Goal: Task Accomplishment & Management: Manage account settings

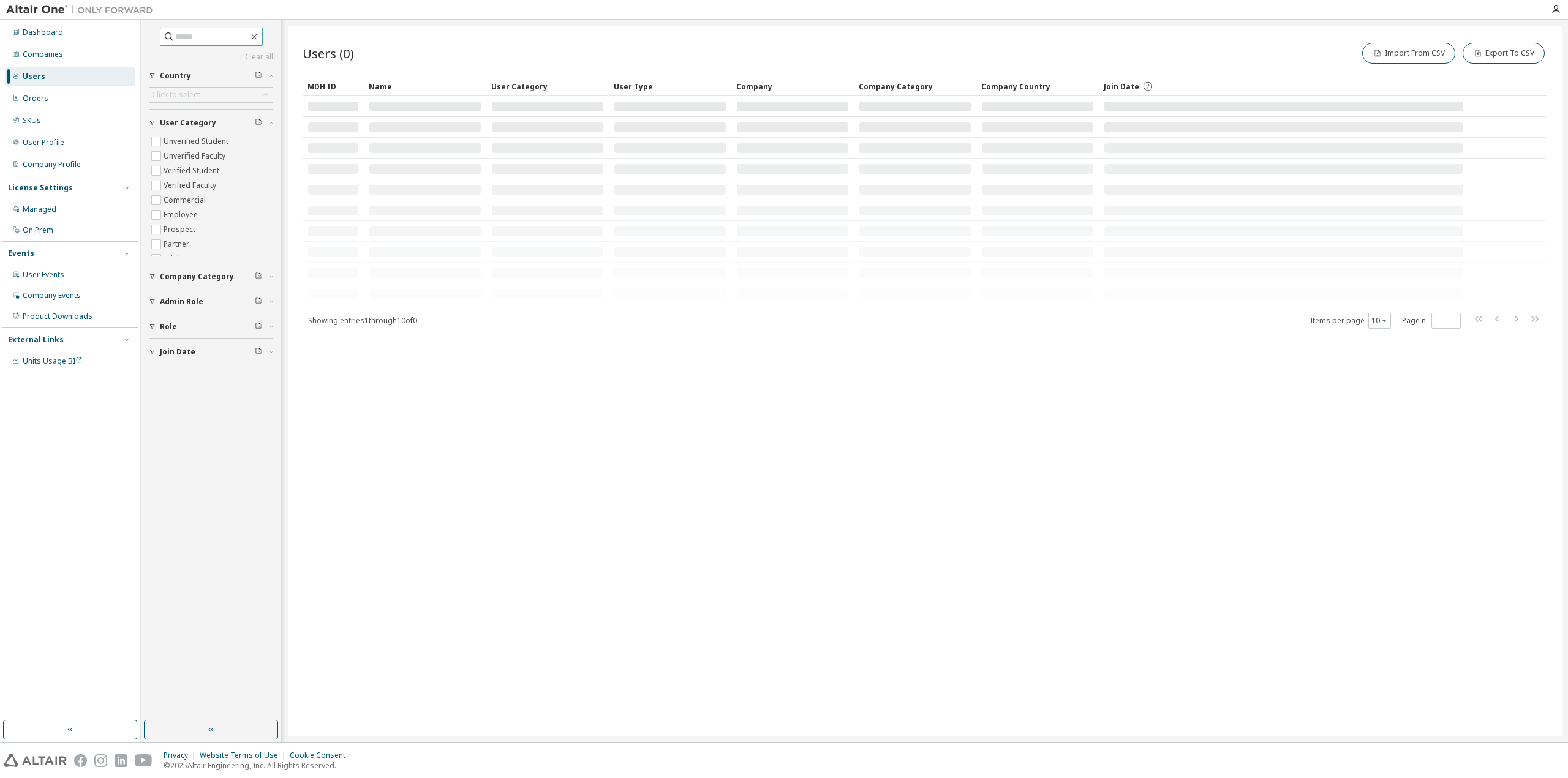
click at [203, 44] on span at bounding box center [211, 37] width 103 height 18
click at [198, 36] on input "text" at bounding box center [212, 37] width 74 height 12
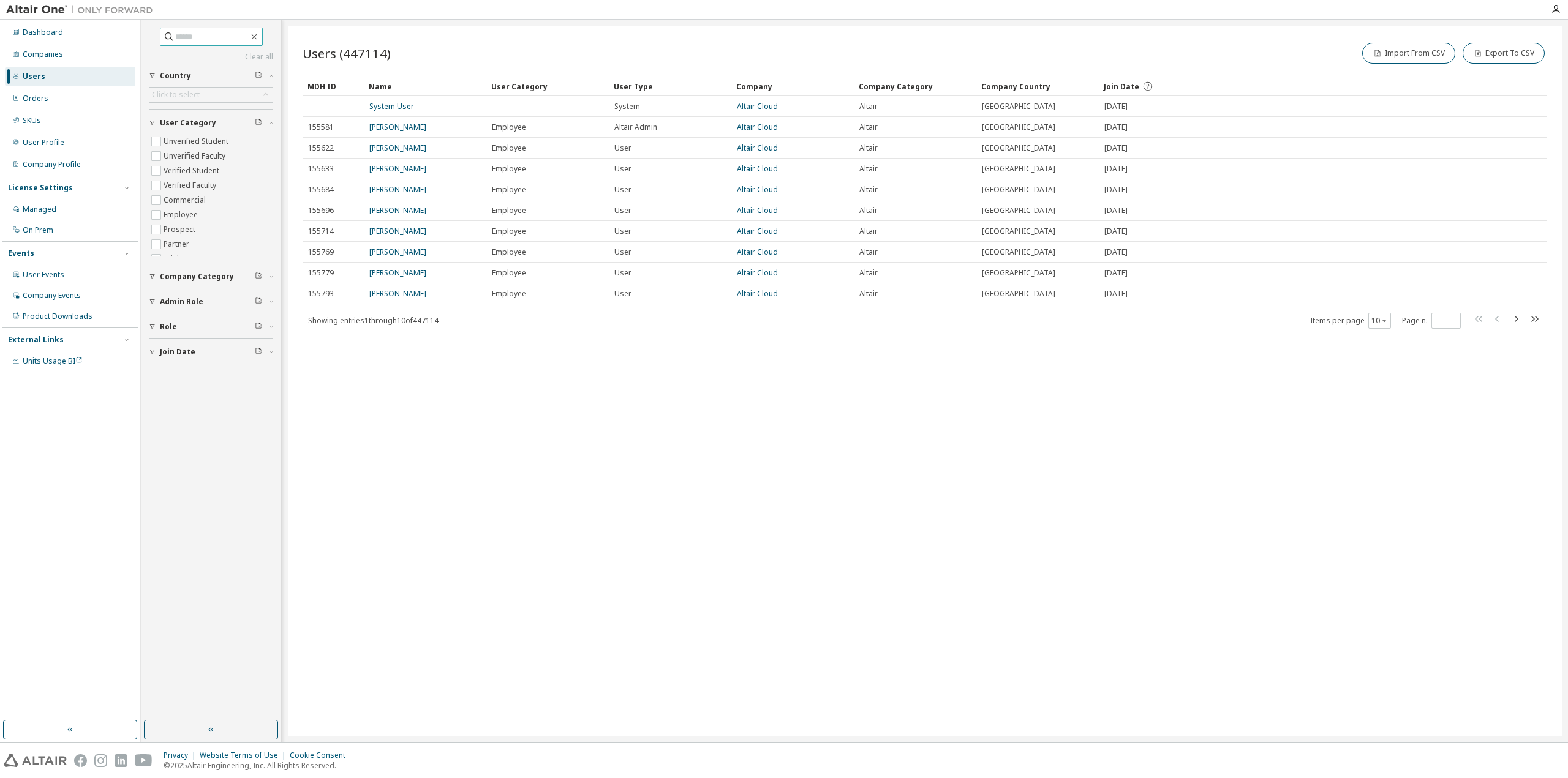
paste input "**********"
type input "**********"
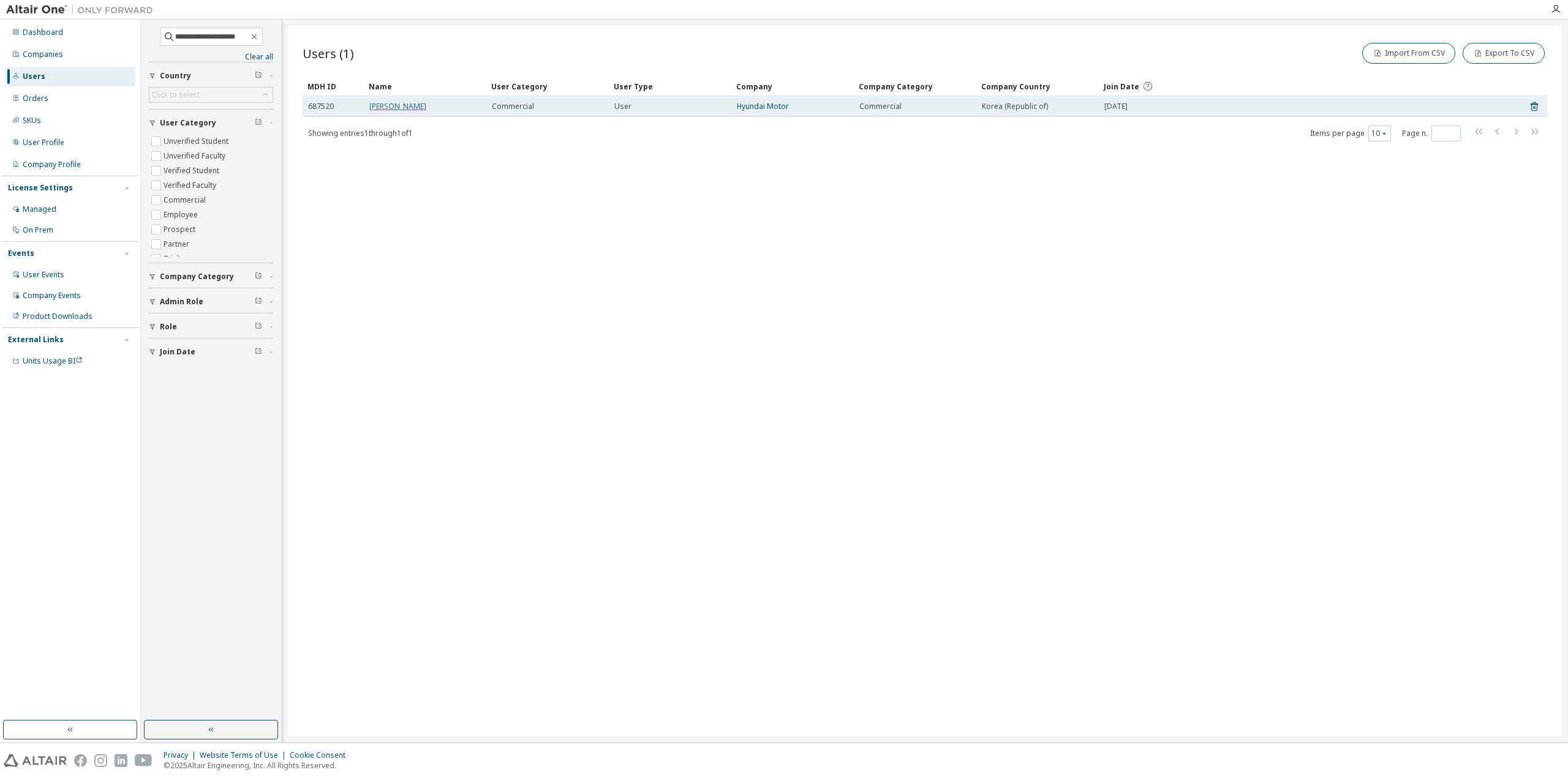
click at [386, 107] on link "Joohwa Kim" at bounding box center [398, 106] width 57 height 10
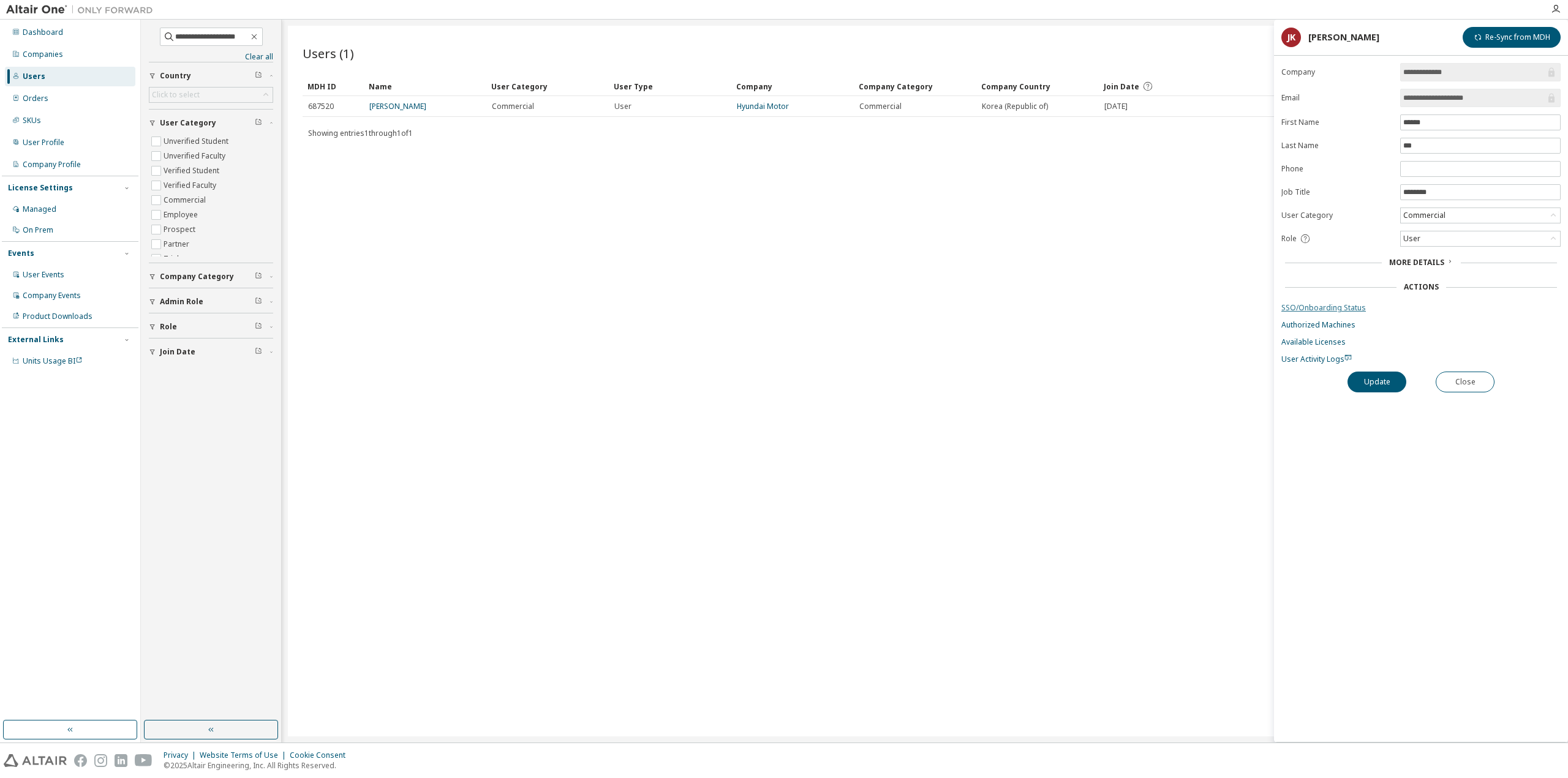
click at [1308, 304] on link "SSO/Onboarding Status" at bounding box center [1421, 308] width 279 height 10
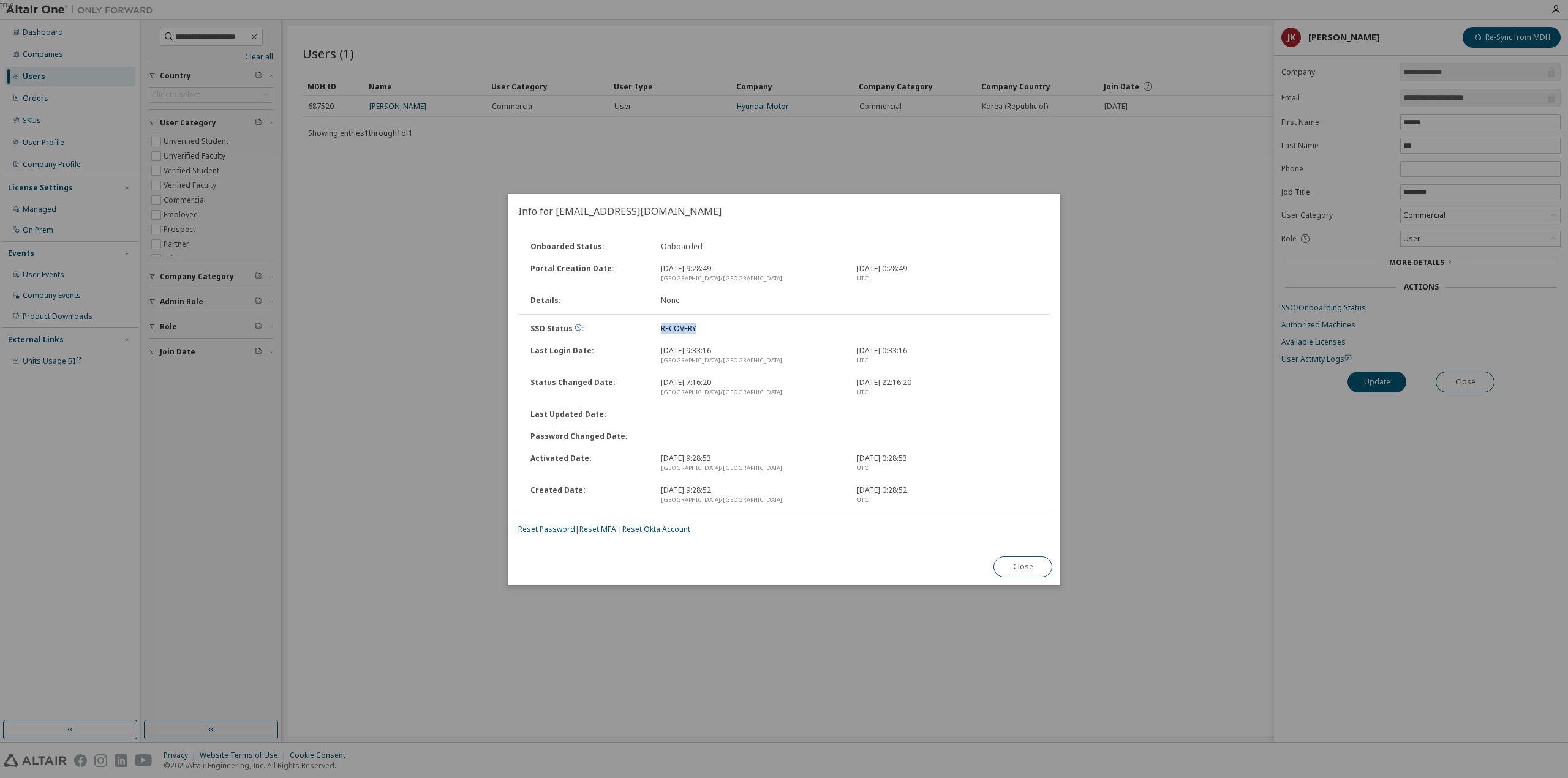
drag, startPoint x: 663, startPoint y: 323, endPoint x: 716, endPoint y: 325, distance: 53.0
click at [716, 325] on div "SSO Status : RECOVERY" at bounding box center [784, 329] width 534 height 22
click at [718, 325] on div "RECOVERY" at bounding box center [751, 329] width 196 height 10
drag, startPoint x: 607, startPoint y: 143, endPoint x: 707, endPoint y: 137, distance: 100.2
click at [607, 143] on div "true" at bounding box center [784, 389] width 1568 height 778
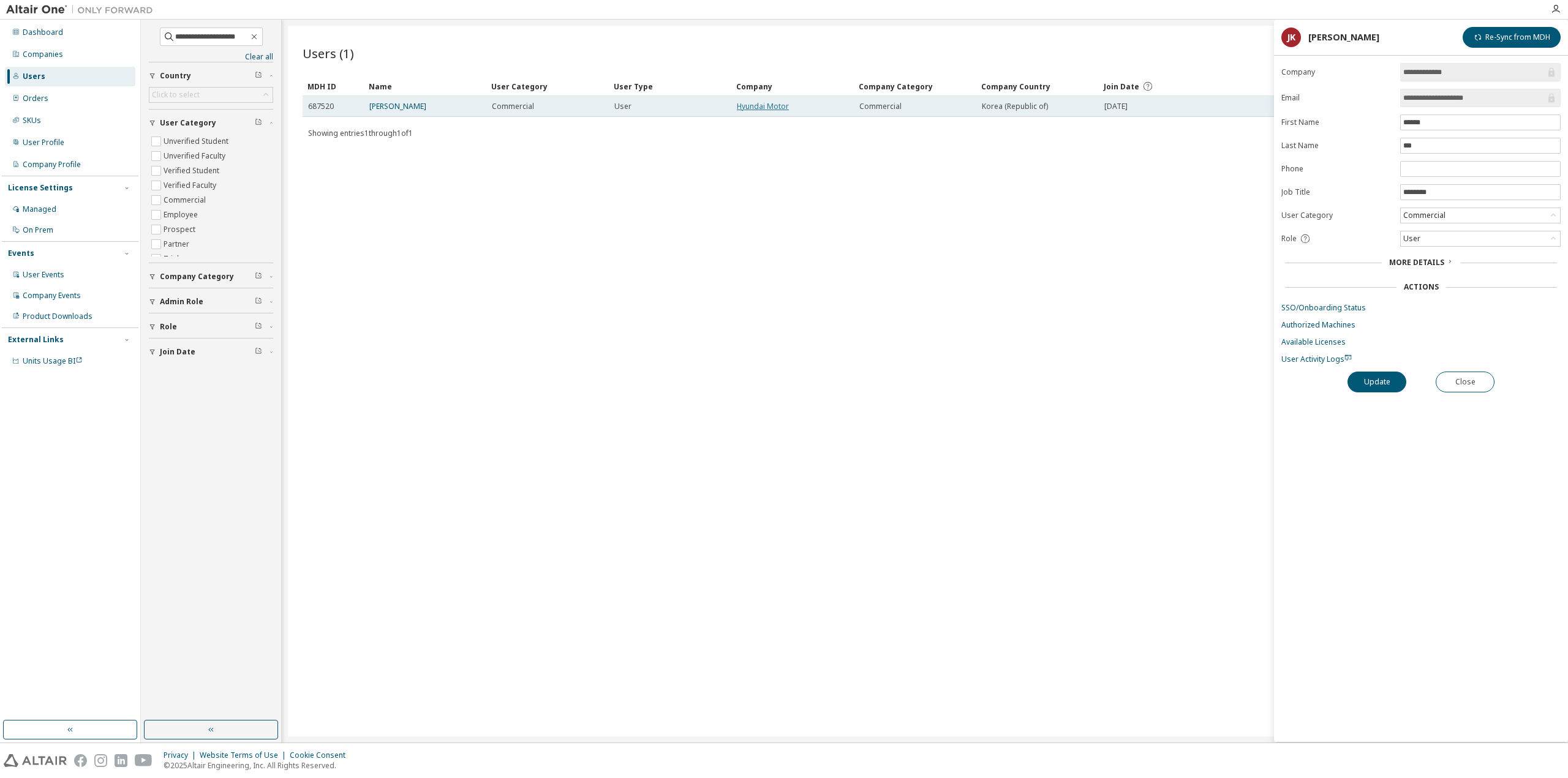
click at [764, 108] on link "Hyundai Motor" at bounding box center [763, 106] width 52 height 10
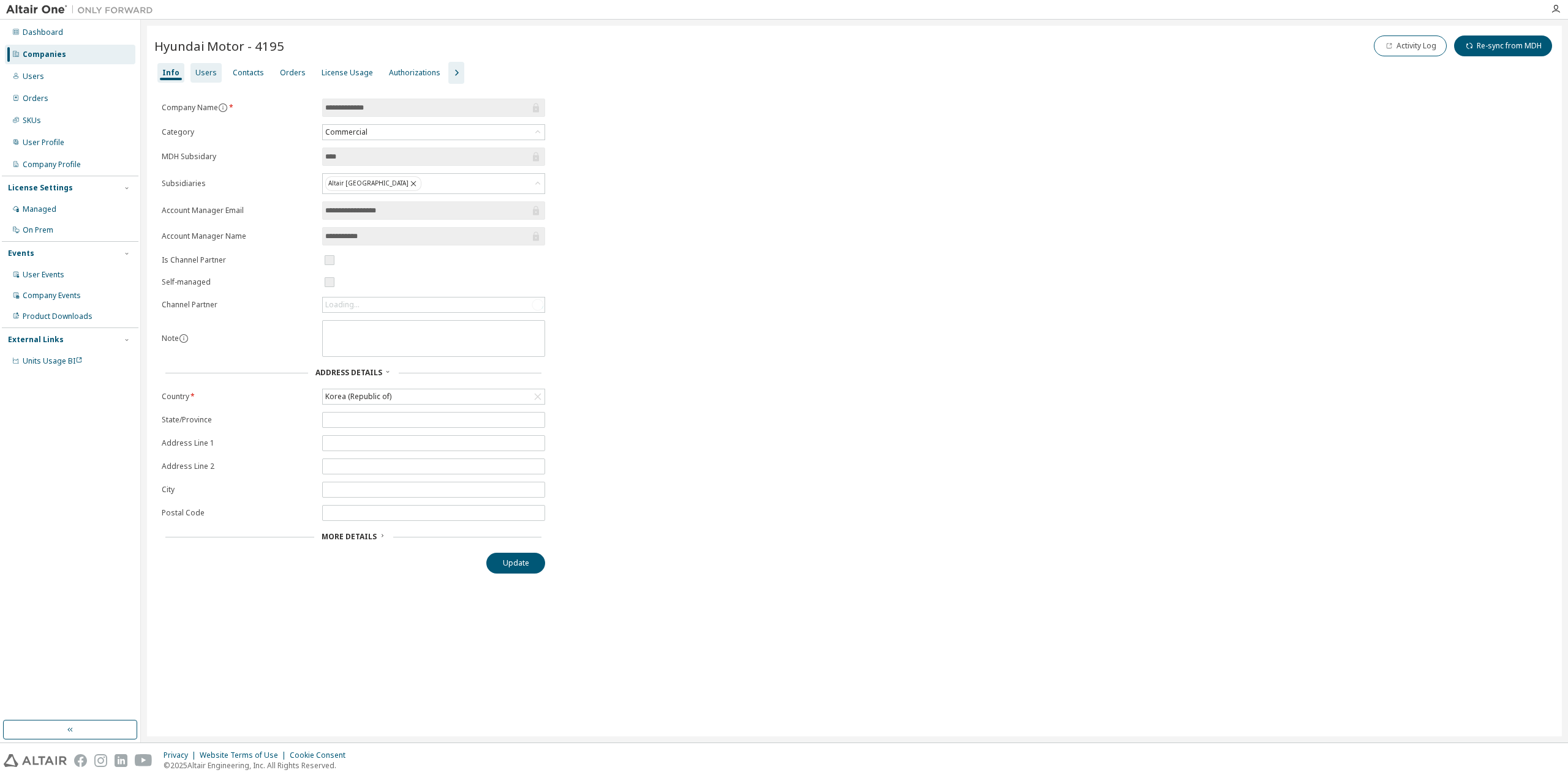
click at [203, 65] on div "Users" at bounding box center [206, 73] width 31 height 20
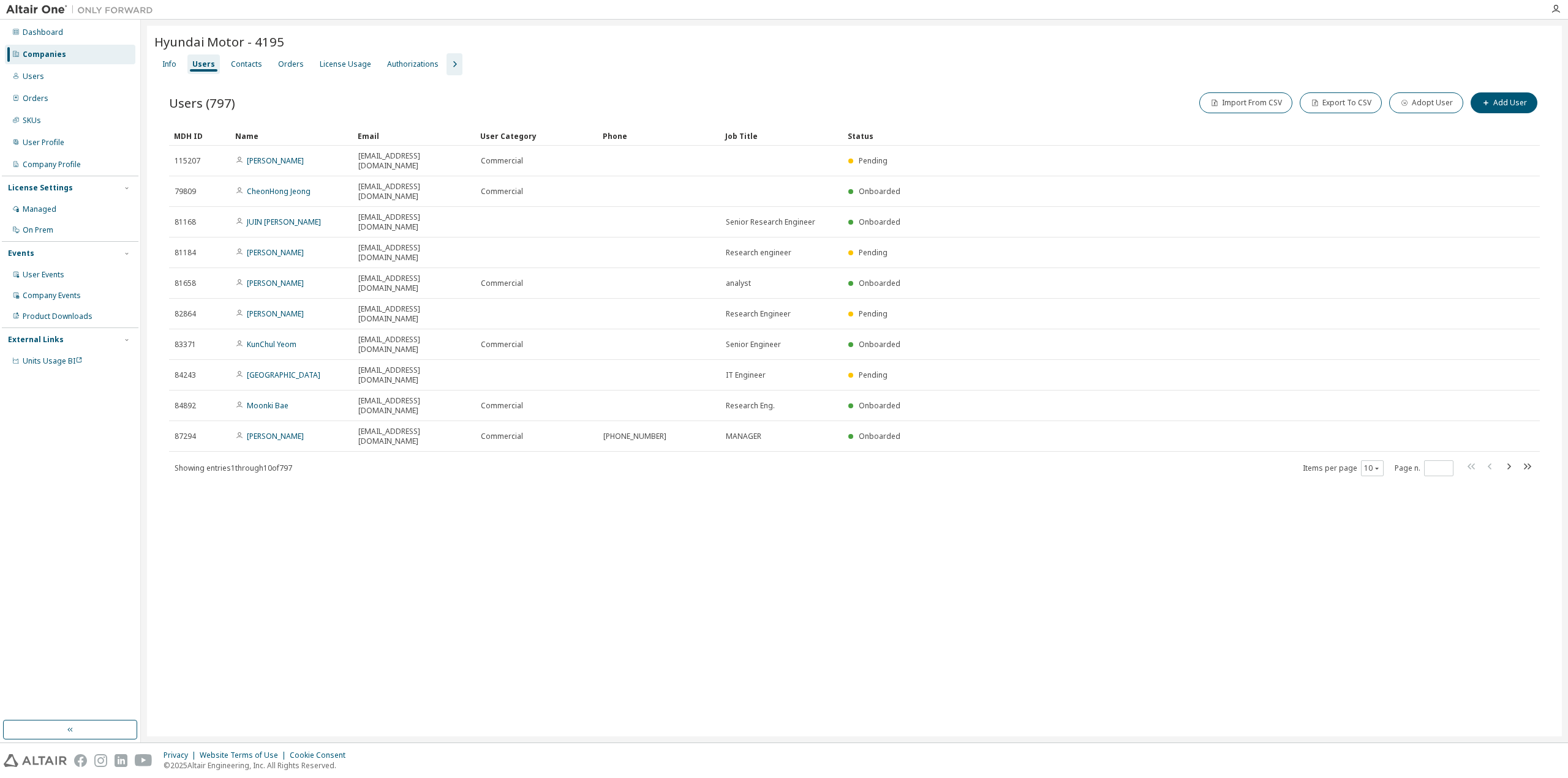
click at [447, 60] on icon "button" at bounding box center [454, 64] width 15 height 15
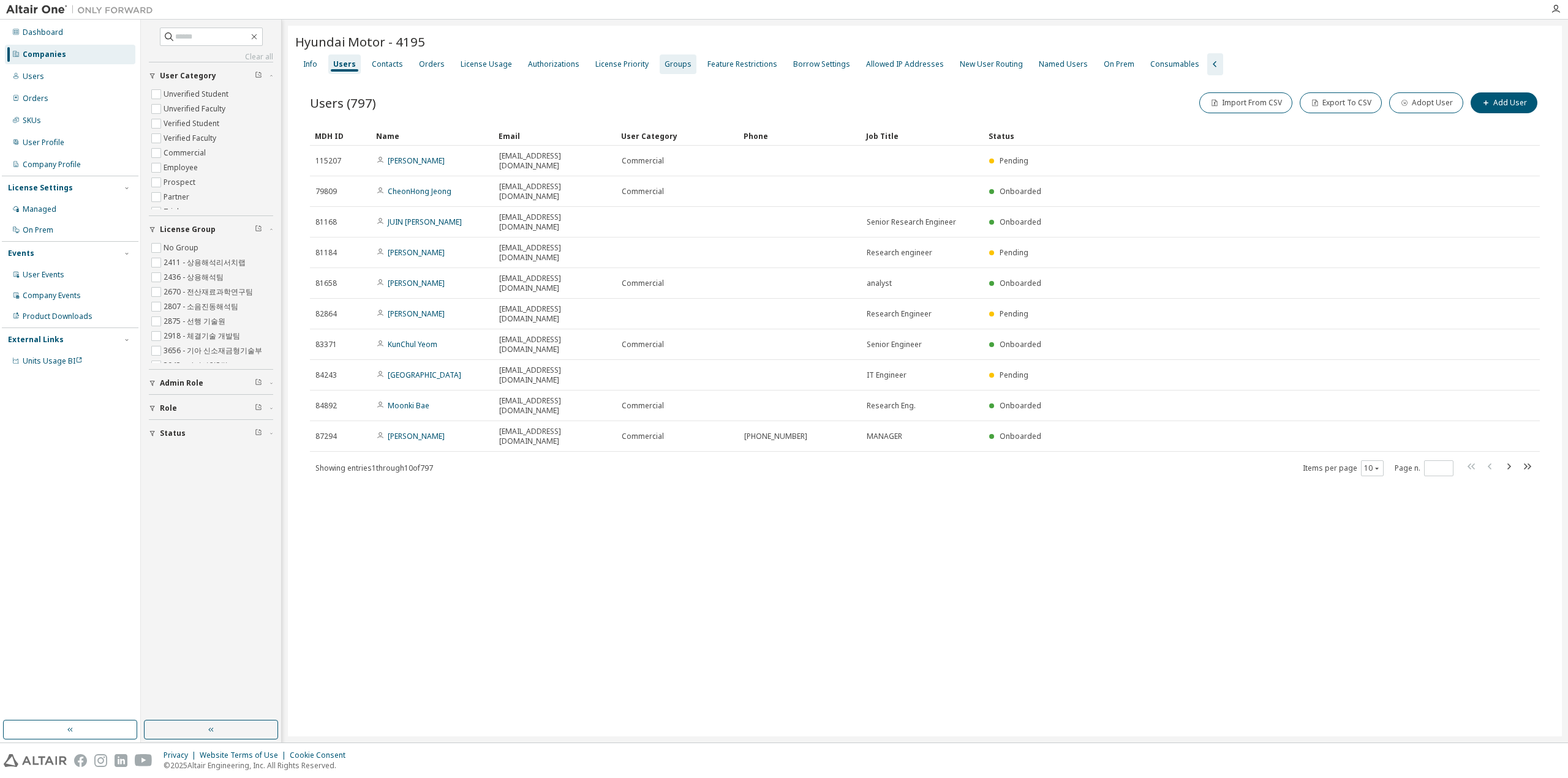
click at [673, 60] on div "Groups" at bounding box center [678, 64] width 27 height 10
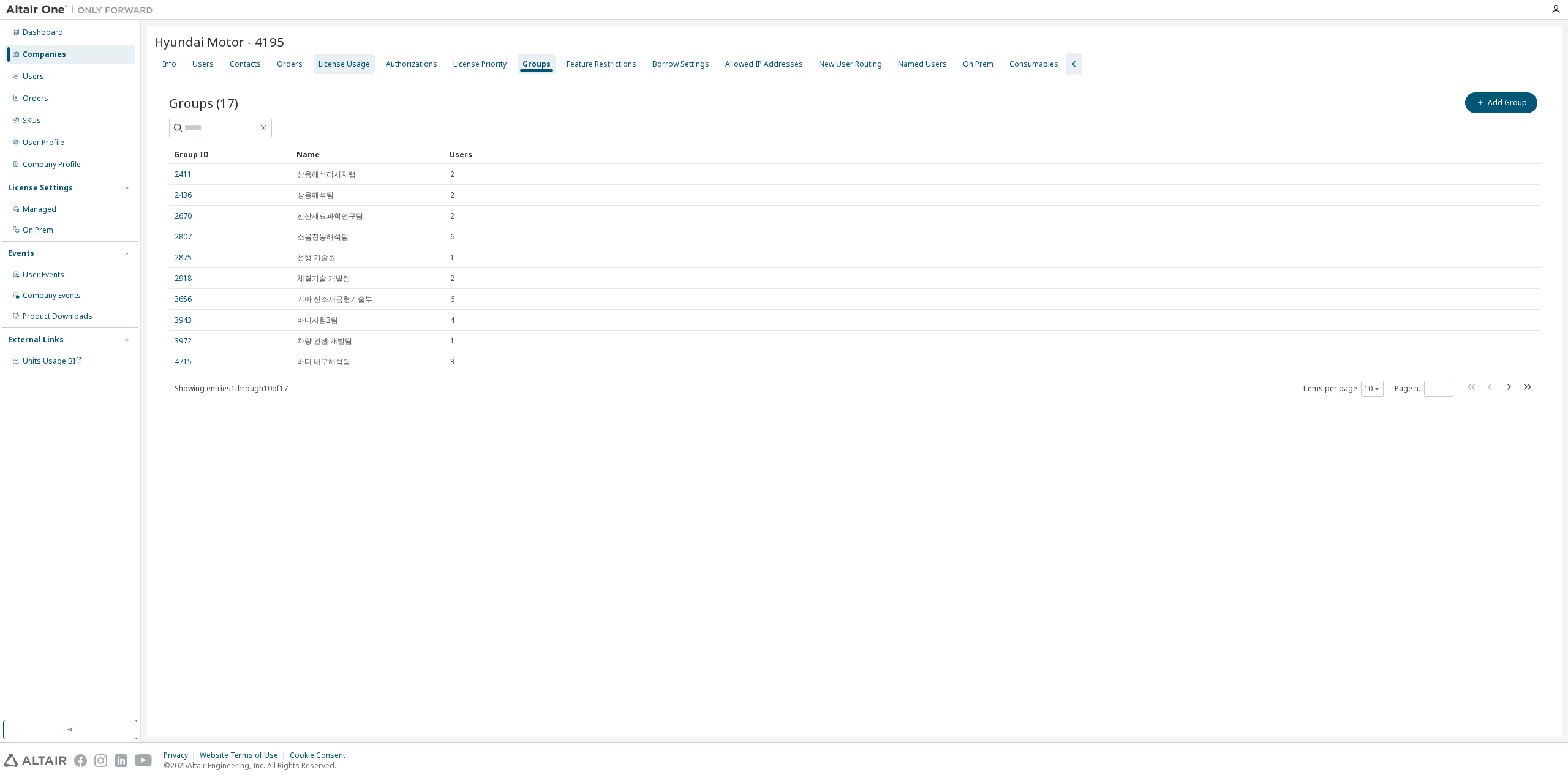
click at [314, 66] on div "License Usage" at bounding box center [344, 64] width 61 height 20
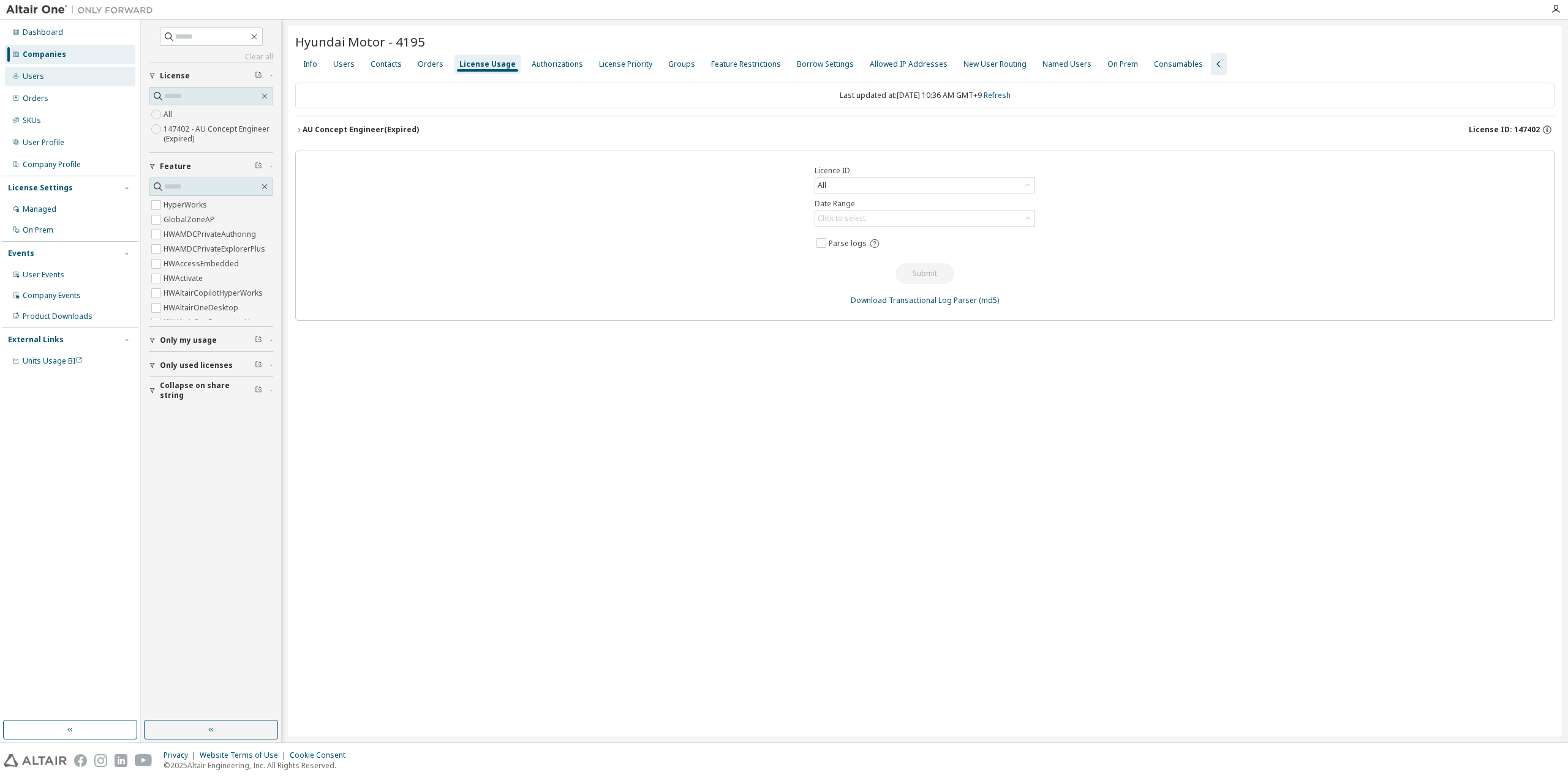
click at [29, 72] on div "Users" at bounding box center [33, 77] width 21 height 10
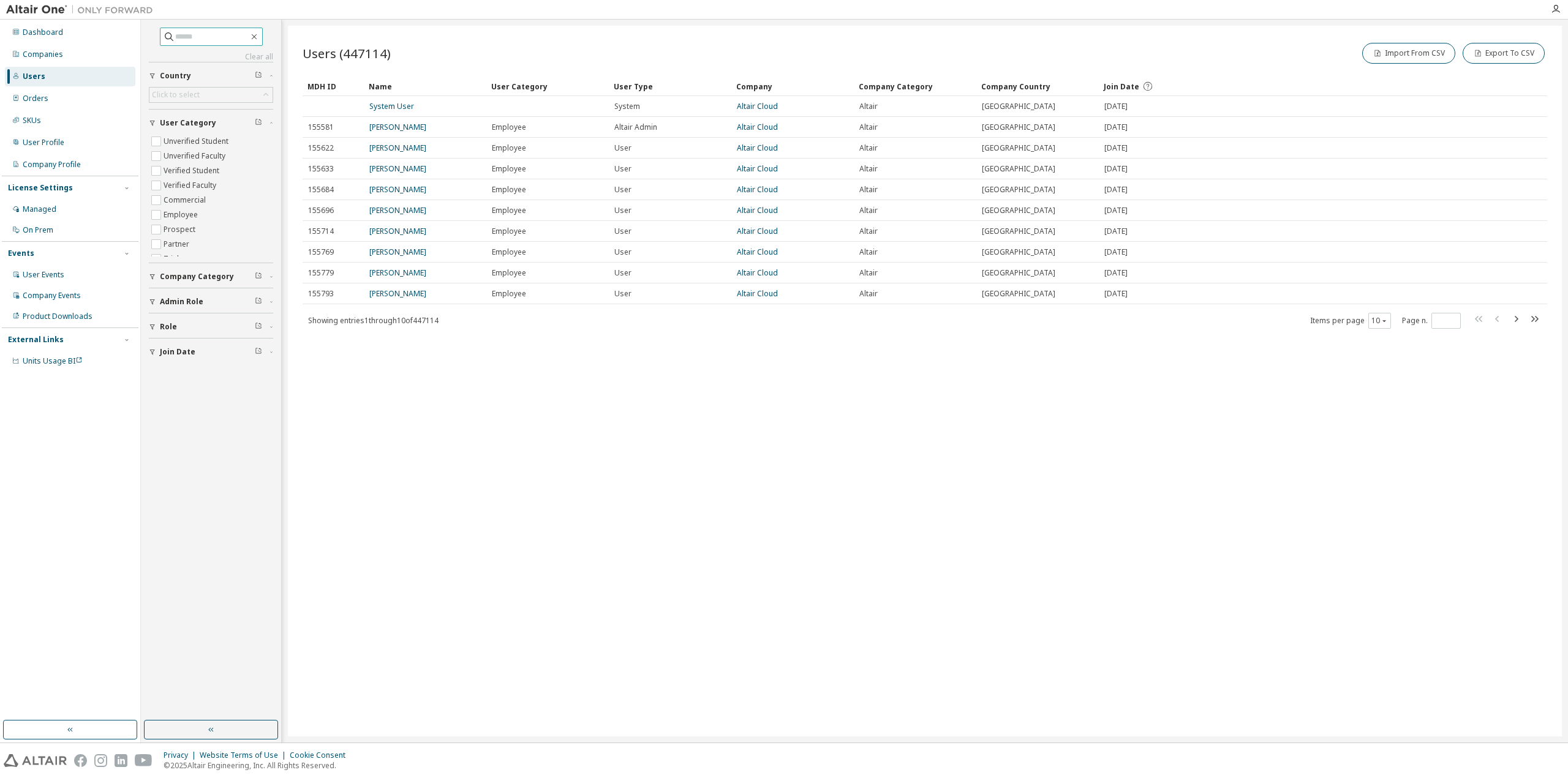
click at [177, 31] on input "text" at bounding box center [212, 37] width 74 height 12
click at [176, 36] on input "text" at bounding box center [212, 37] width 74 height 12
paste input "**********"
type input "**********"
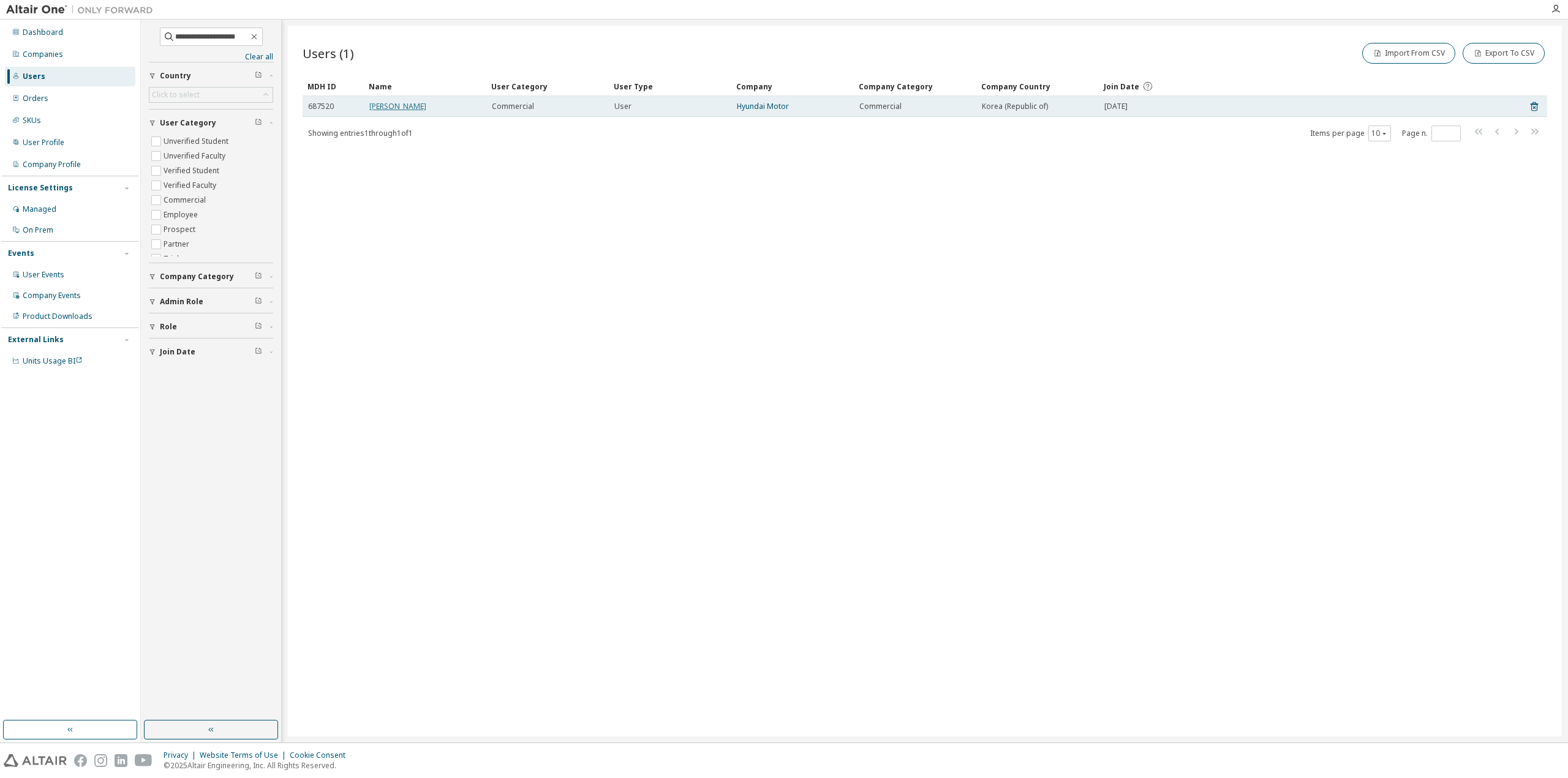
click at [389, 104] on link "Joohwa Kim" at bounding box center [398, 106] width 57 height 10
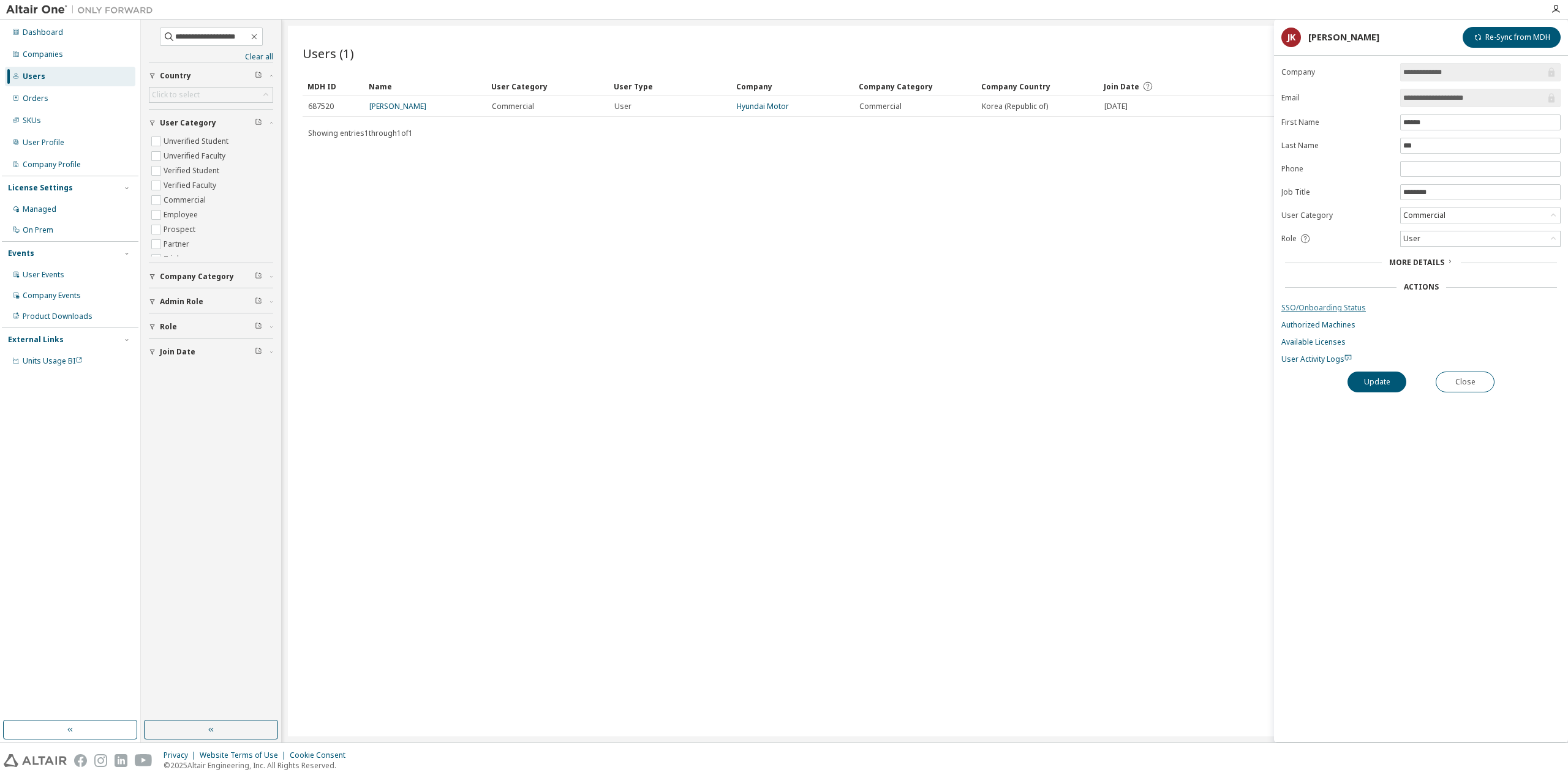
click at [1311, 303] on link "SSO/Onboarding Status" at bounding box center [1421, 308] width 279 height 10
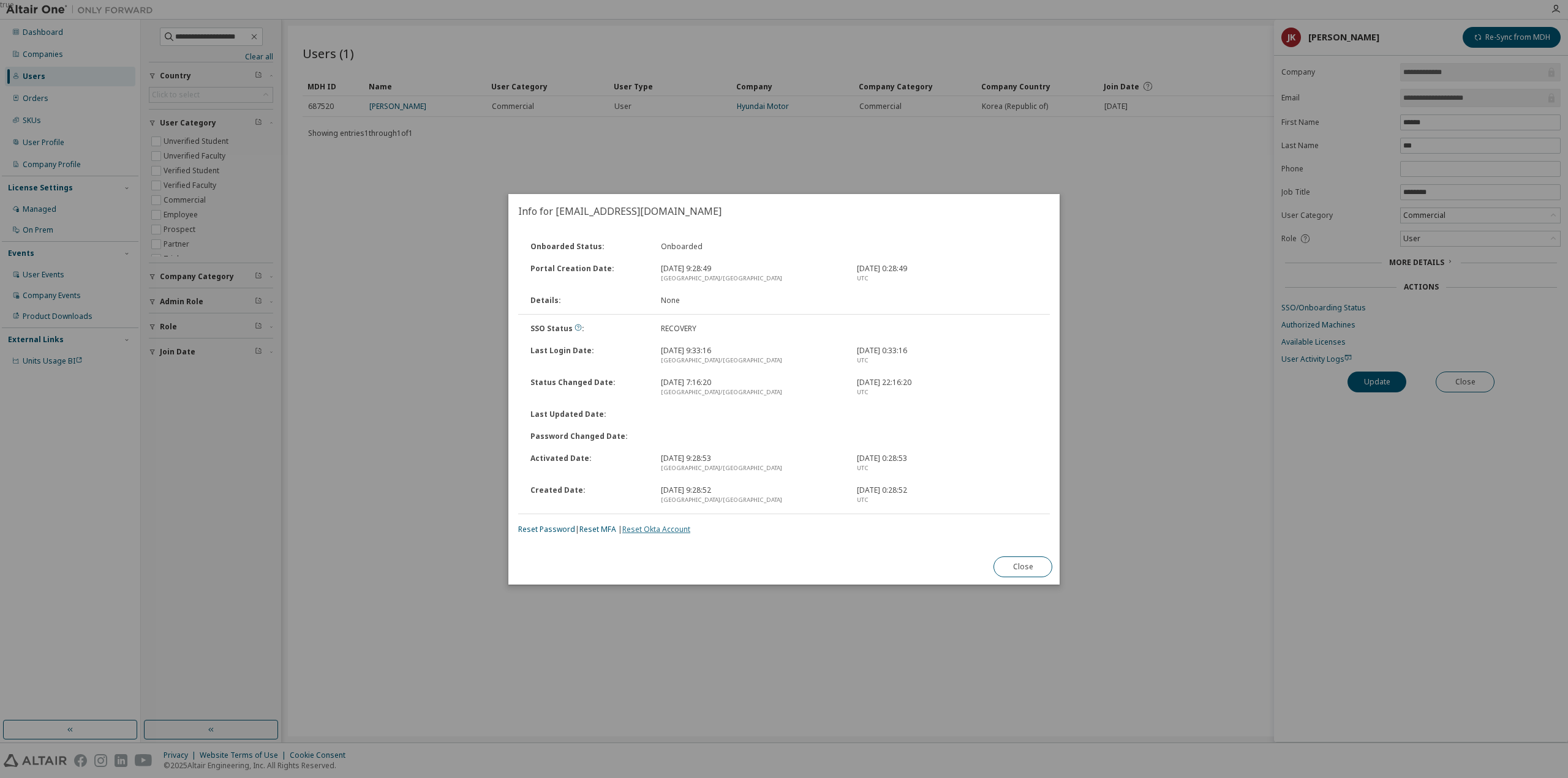
click at [653, 532] on link "Reset Okta Account" at bounding box center [656, 529] width 68 height 10
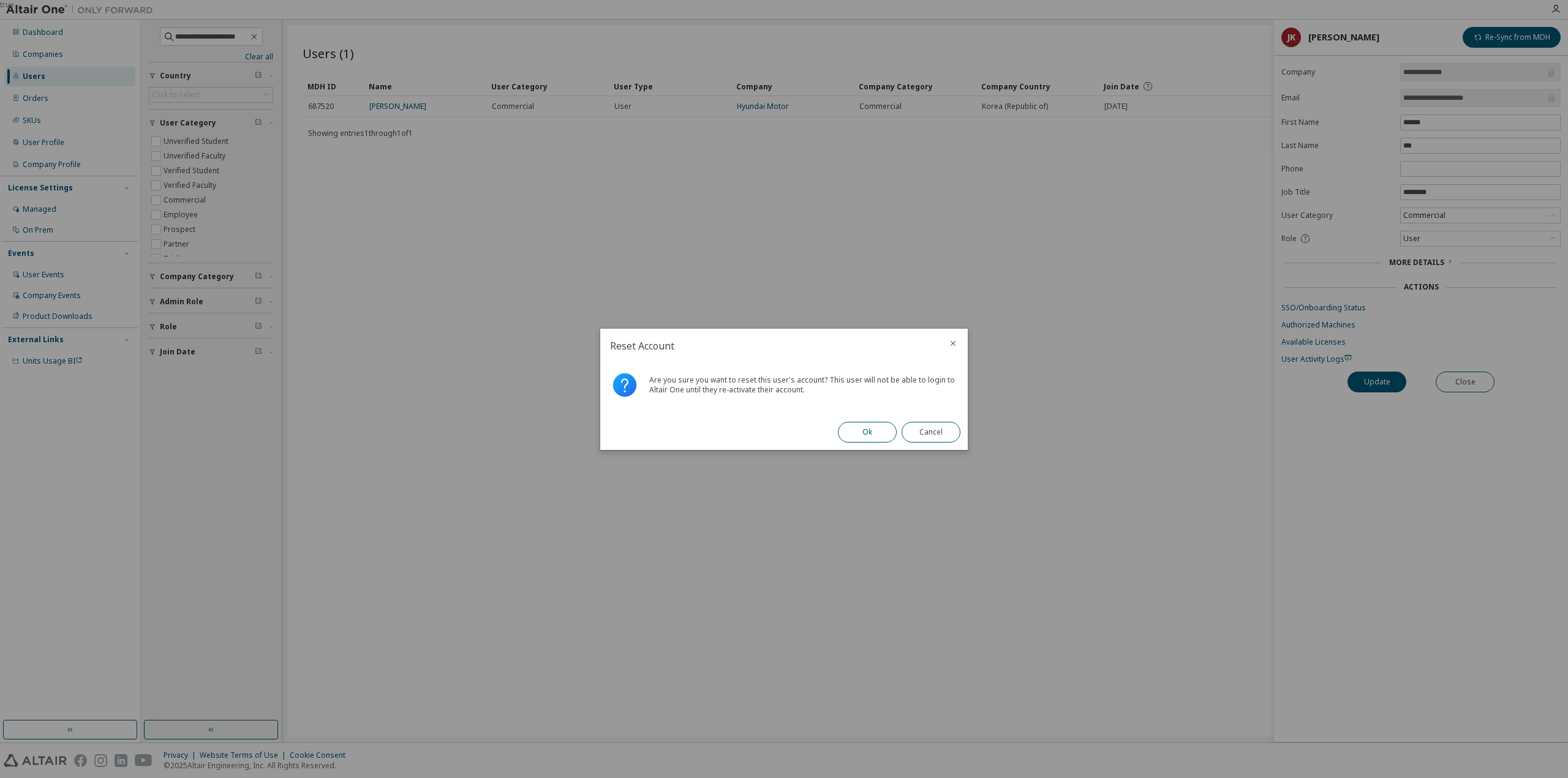
click at [850, 429] on button "Ok" at bounding box center [867, 432] width 59 height 21
click at [940, 429] on button "Close" at bounding box center [931, 432] width 59 height 21
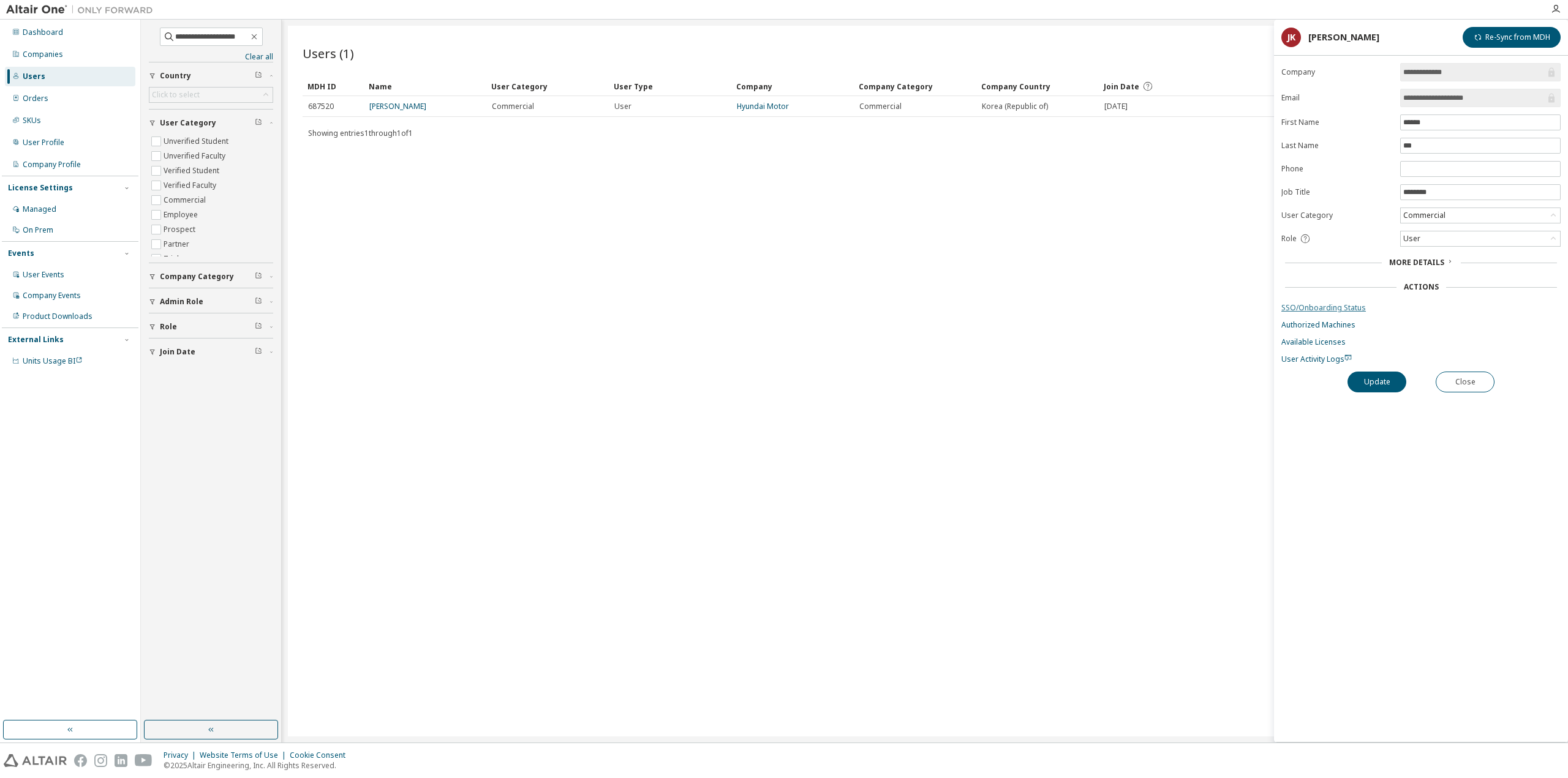
click at [1306, 304] on link "SSO/Onboarding Status" at bounding box center [1421, 308] width 279 height 10
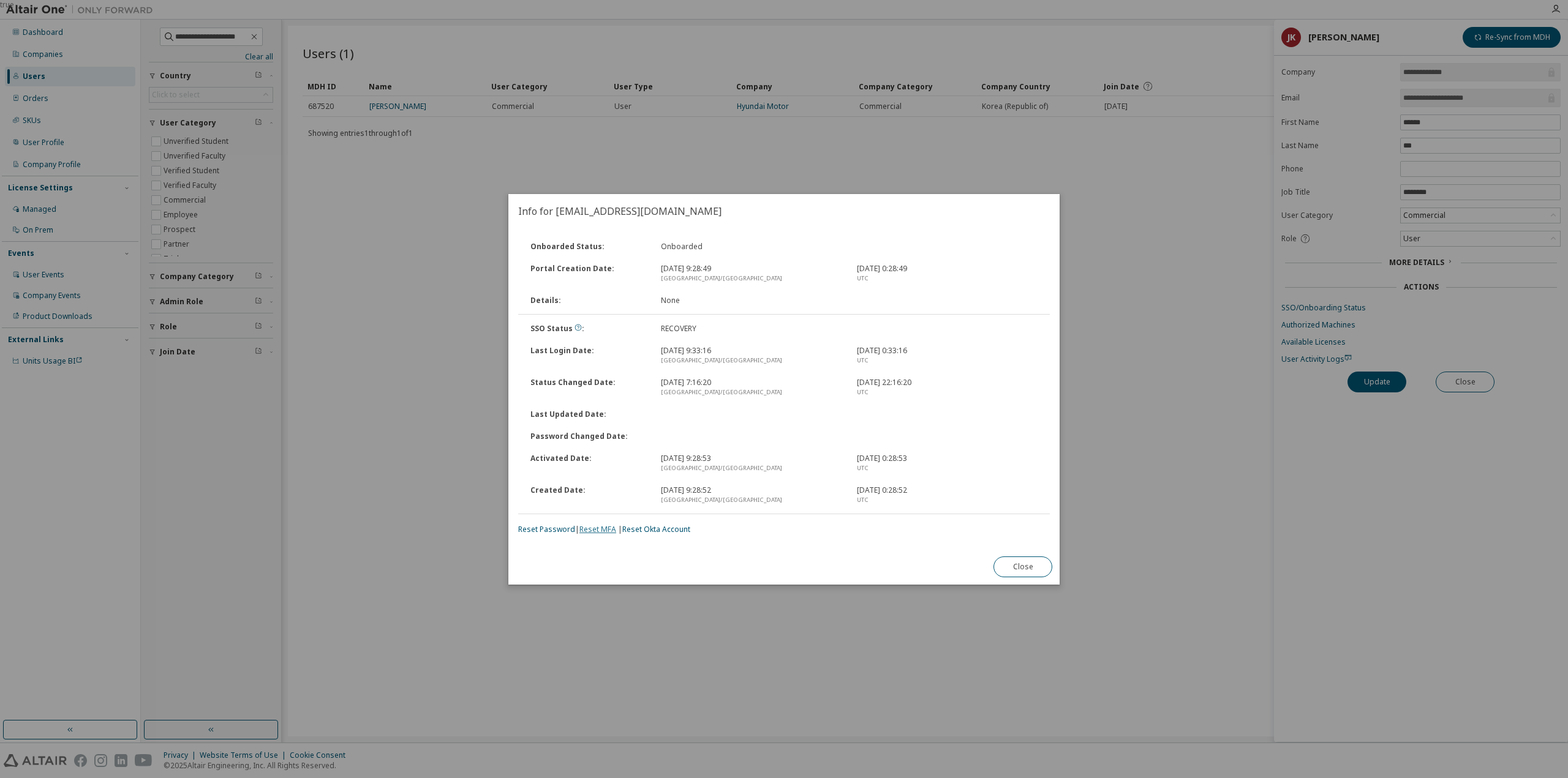
click at [597, 531] on link "Reset MFA" at bounding box center [598, 529] width 37 height 10
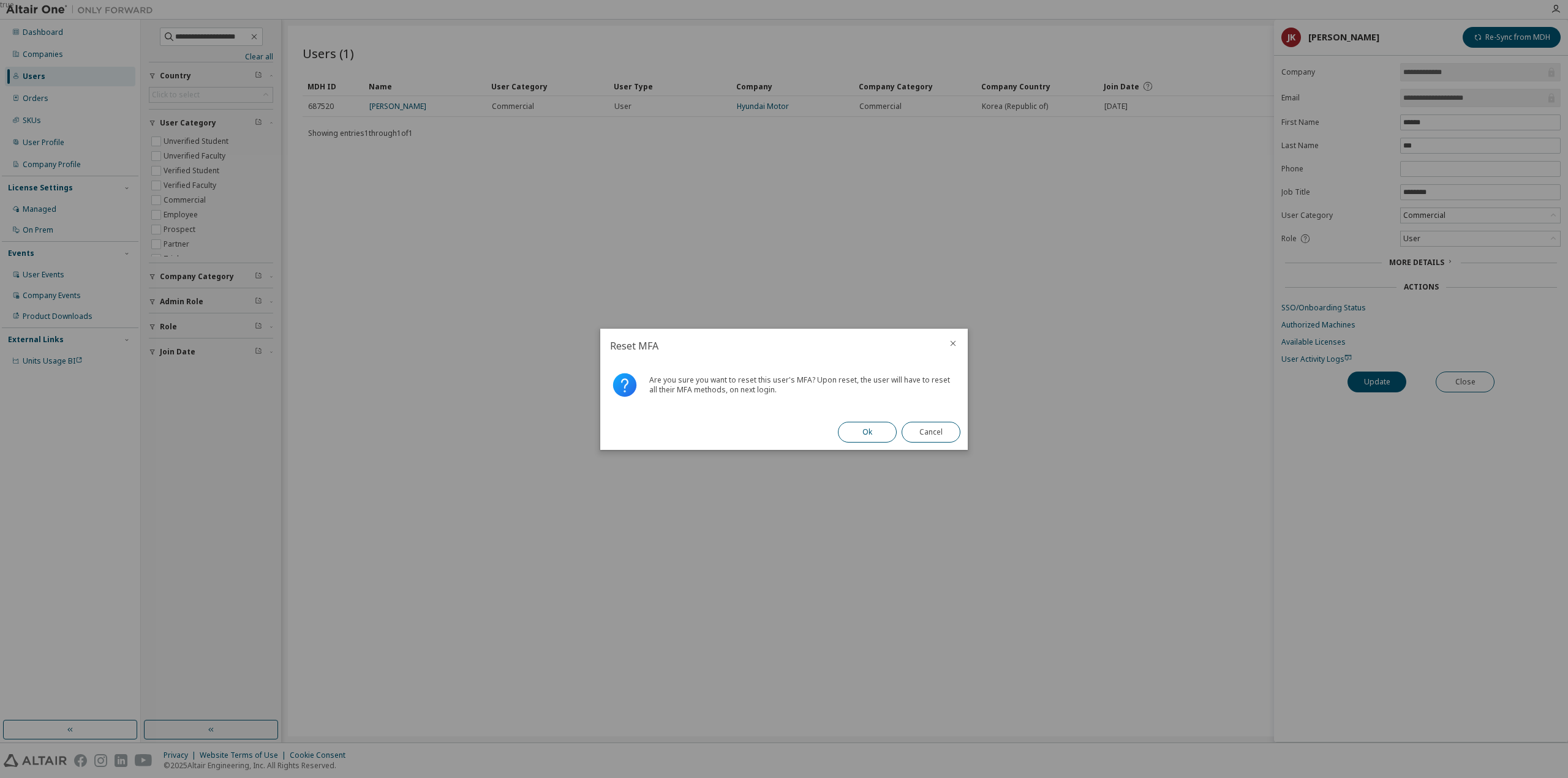
click at [869, 435] on button "Ok" at bounding box center [867, 432] width 59 height 21
click at [924, 435] on button "Close" at bounding box center [931, 432] width 59 height 21
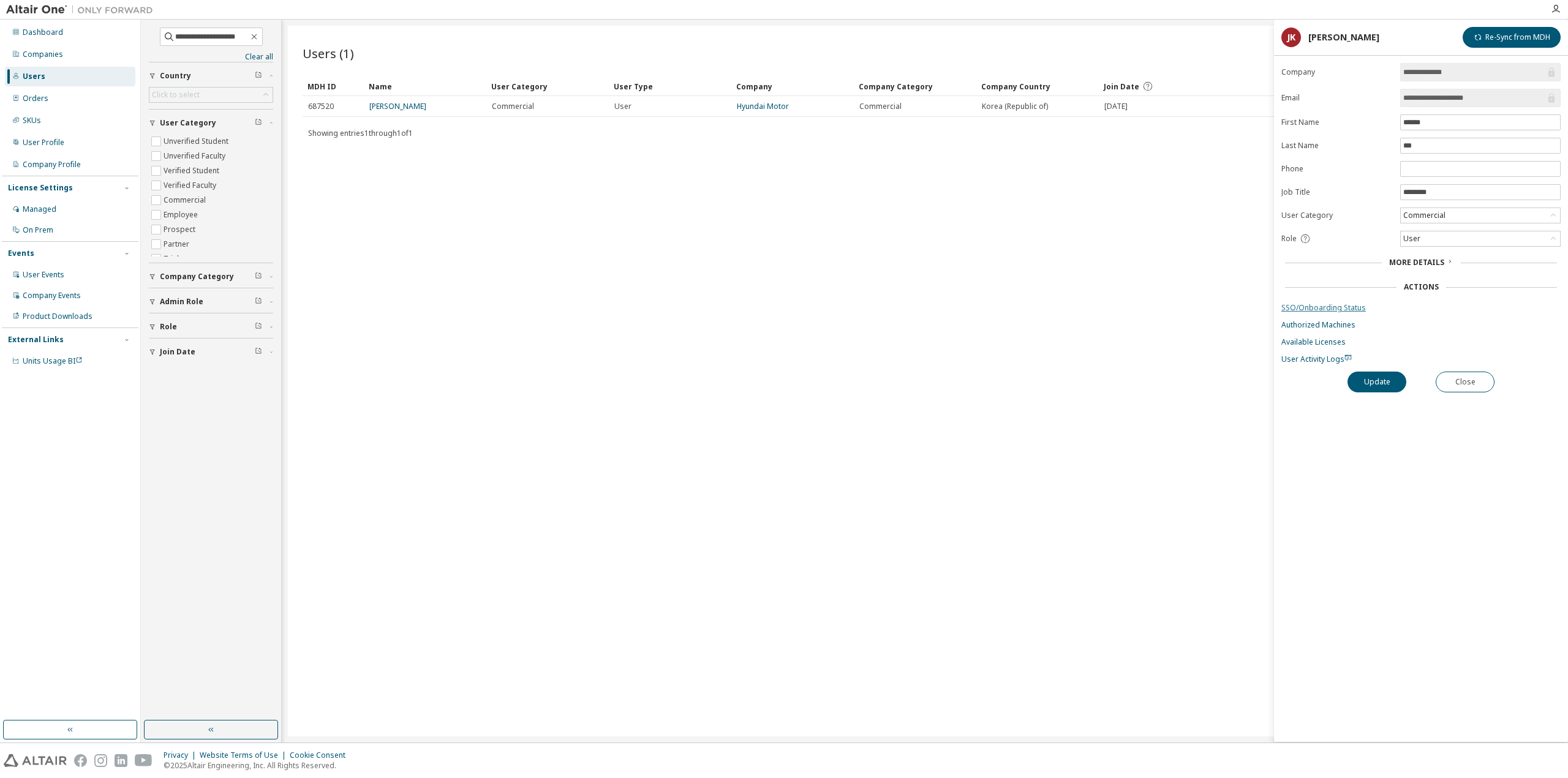
click at [1309, 303] on link "SSO/Onboarding Status" at bounding box center [1421, 308] width 279 height 10
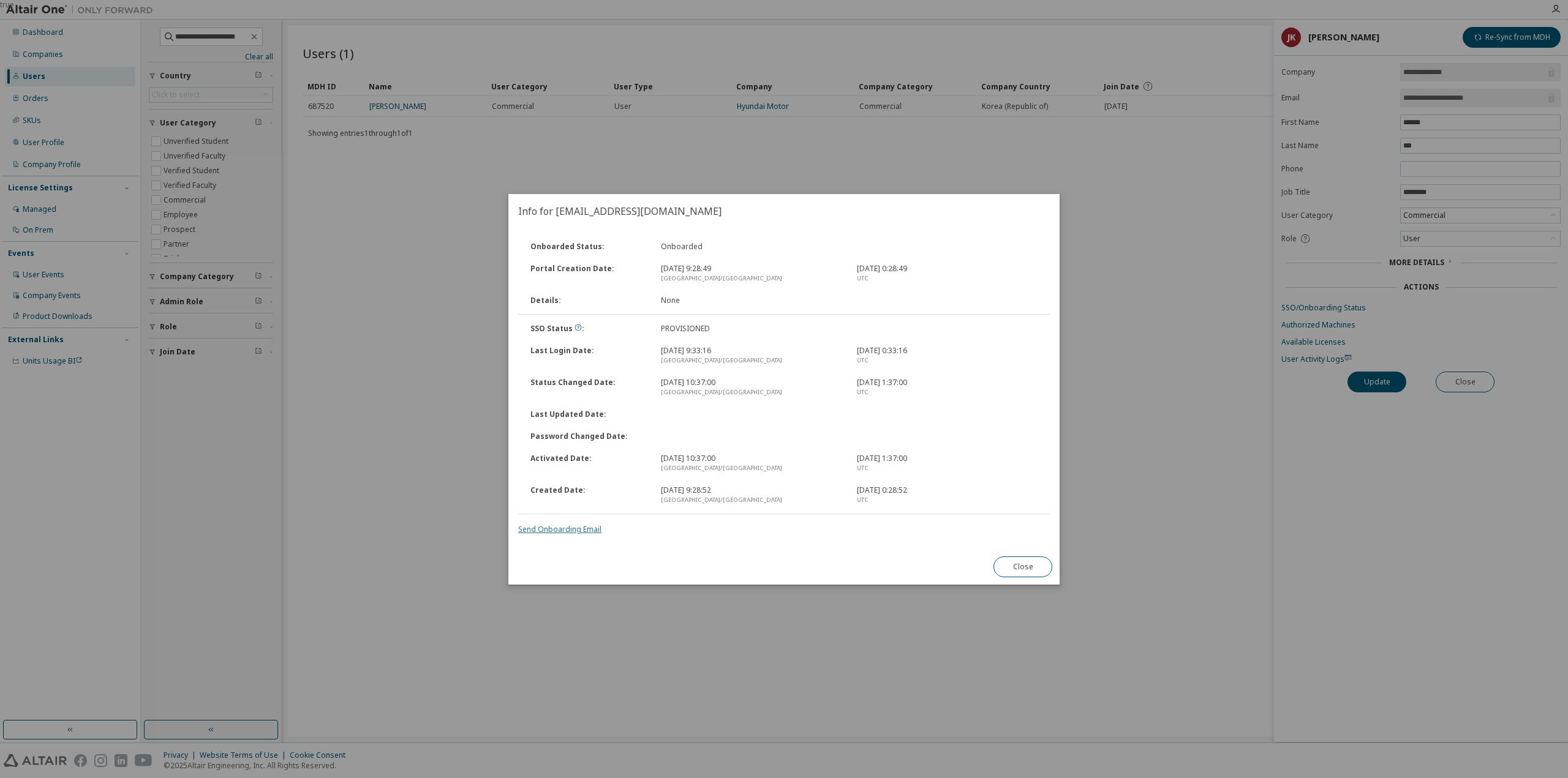
click at [554, 530] on link "Send Onboarding Email" at bounding box center [560, 529] width 83 height 10
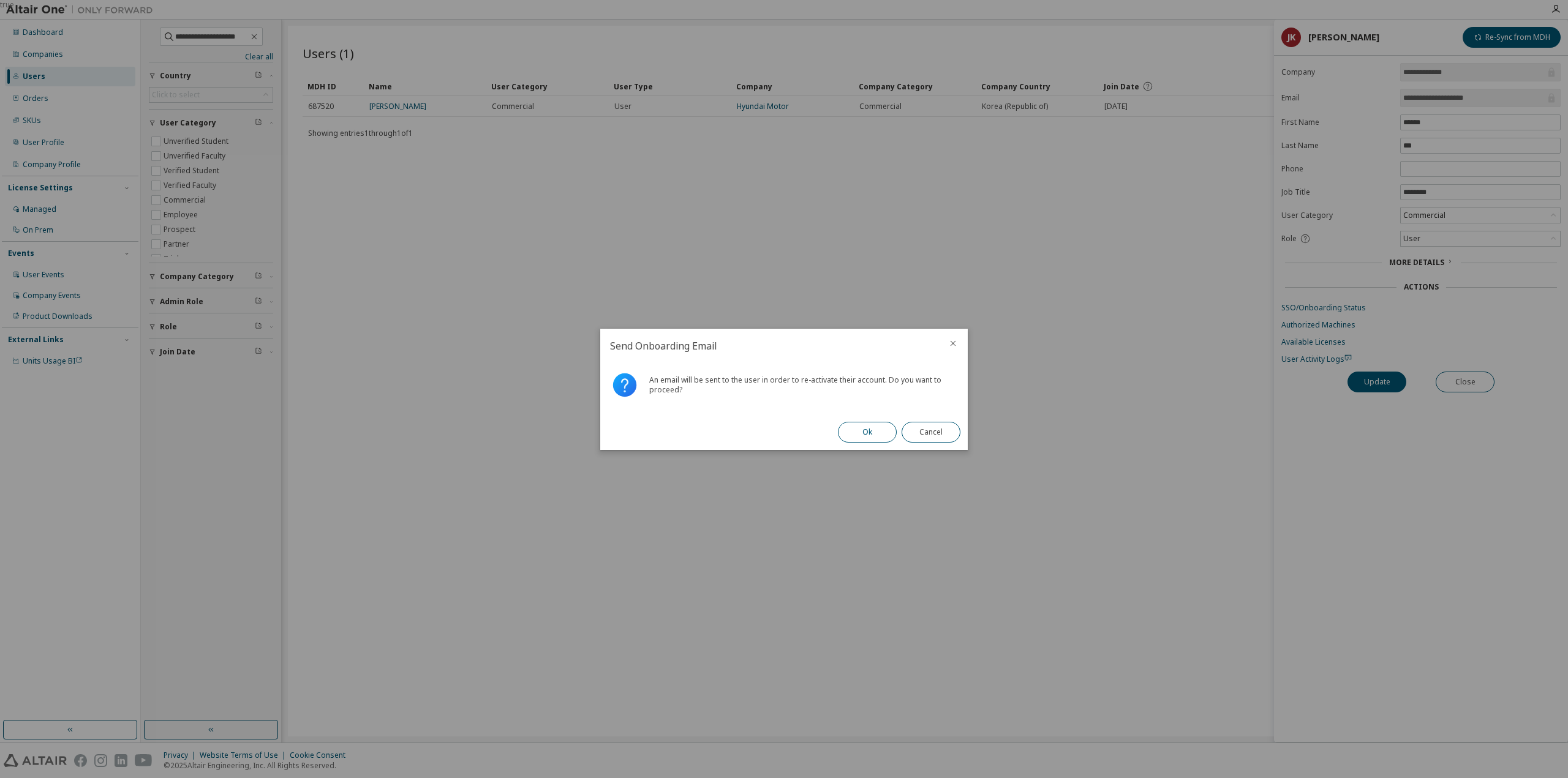
click at [848, 438] on button "Ok" at bounding box center [867, 432] width 59 height 21
click at [943, 431] on button "Close" at bounding box center [931, 432] width 59 height 21
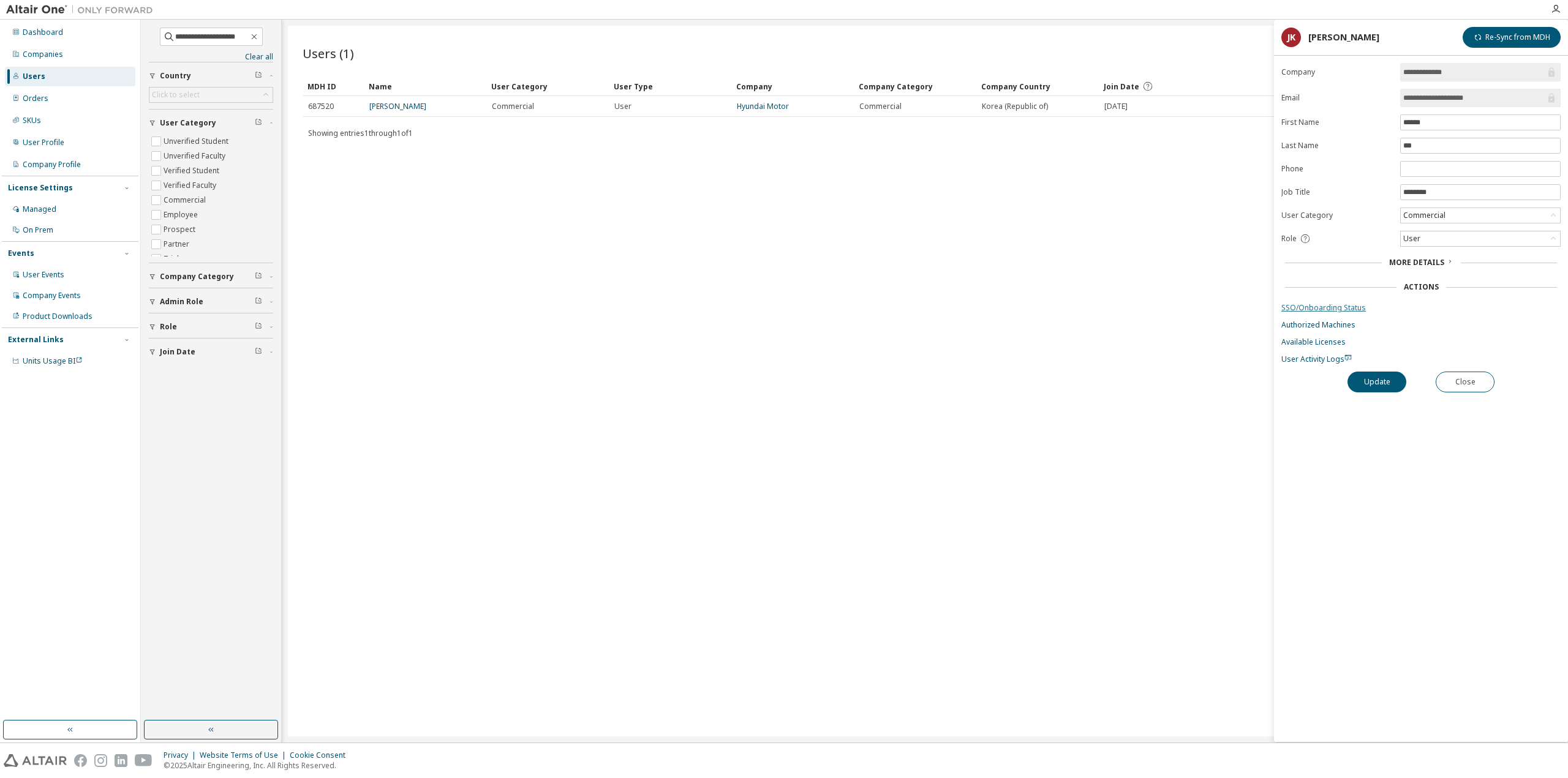
click at [1287, 304] on link "SSO/Onboarding Status" at bounding box center [1421, 308] width 279 height 10
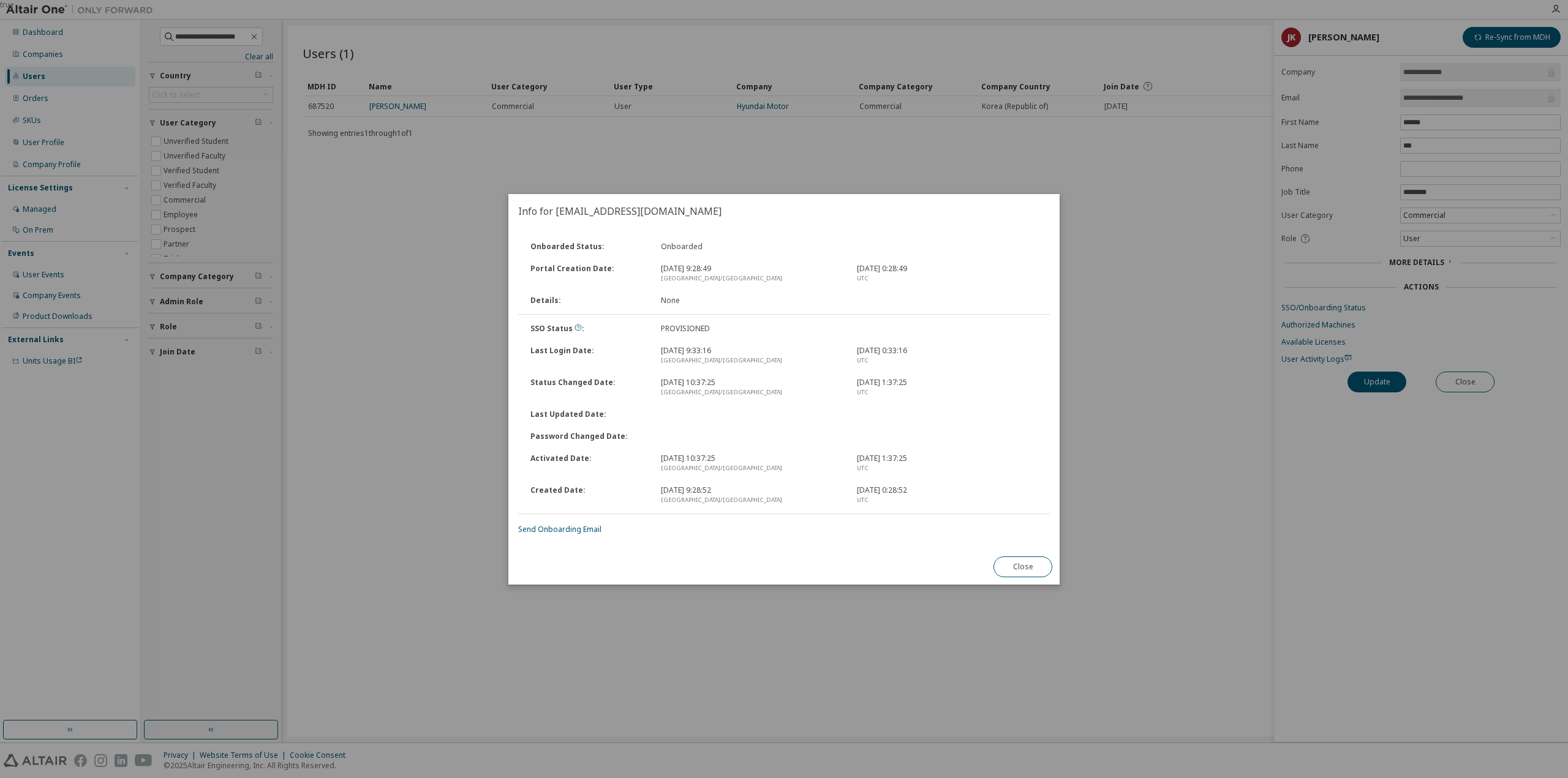
click at [1028, 580] on div "Close" at bounding box center [1023, 567] width 74 height 36
click at [1028, 579] on div "Close" at bounding box center [1023, 567] width 74 height 36
click at [1028, 569] on button "Close" at bounding box center [1023, 567] width 59 height 21
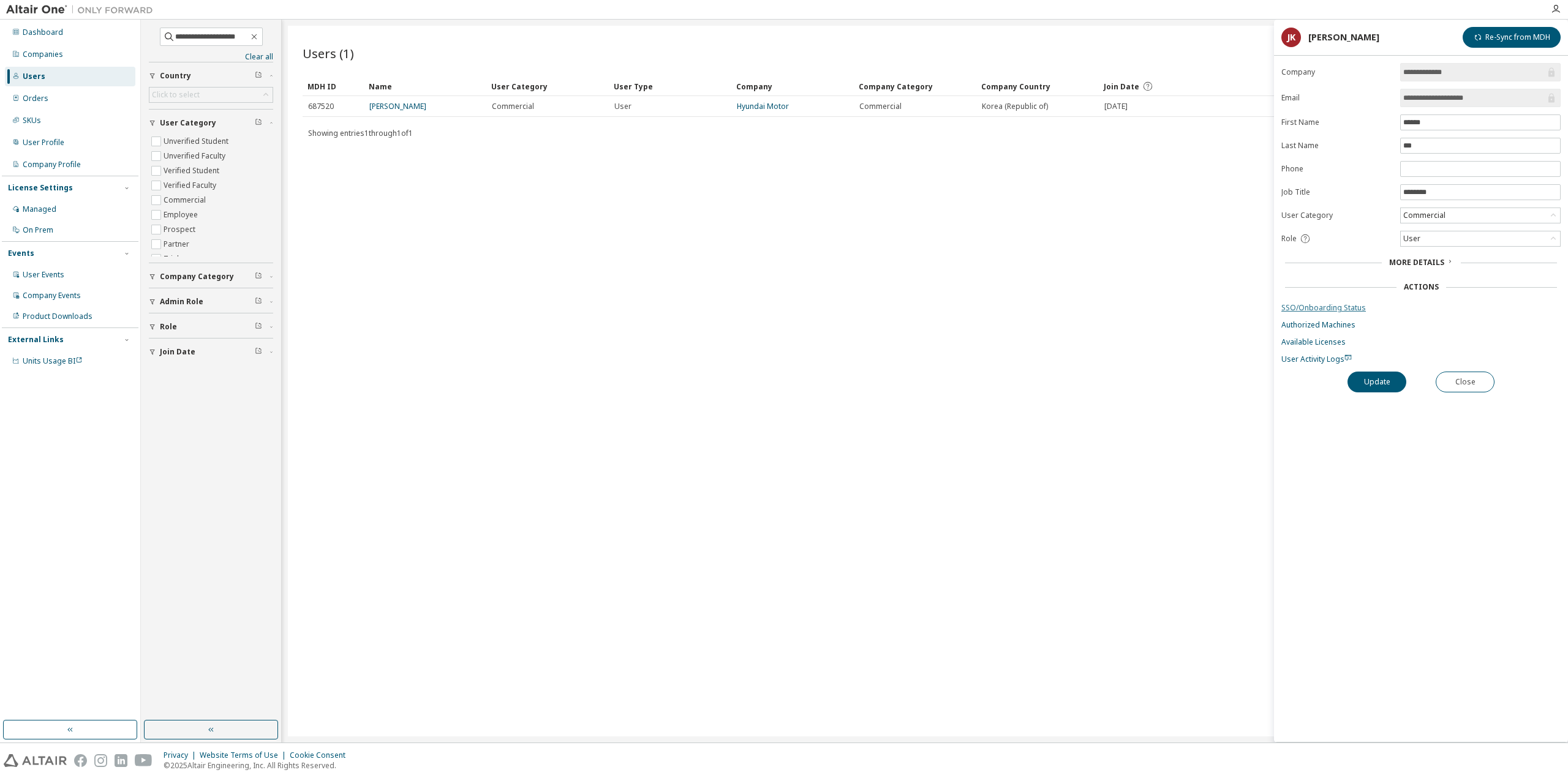
click at [1329, 307] on link "SSO/Onboarding Status" at bounding box center [1421, 308] width 279 height 10
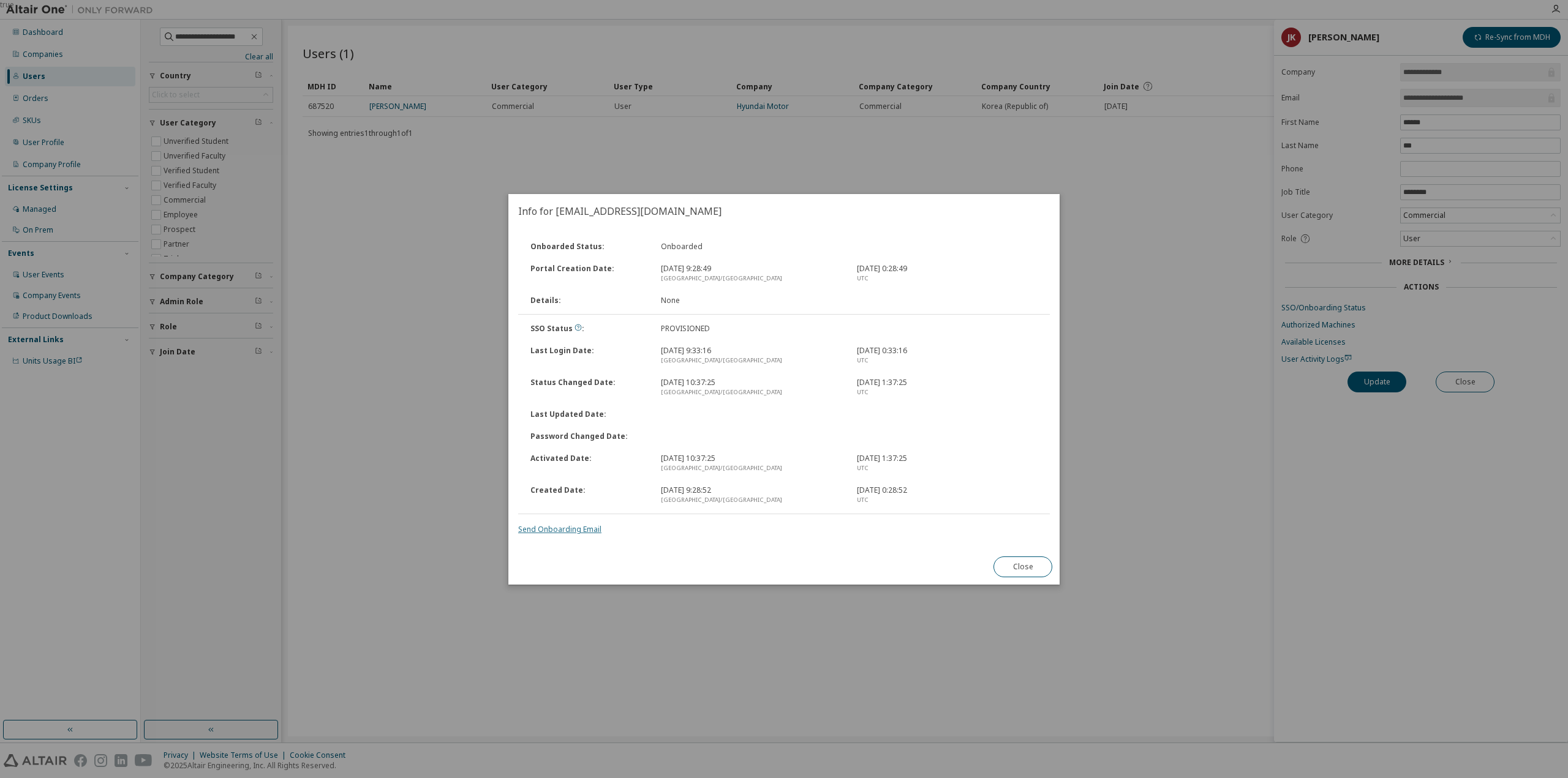
click at [560, 529] on link "Send Onboarding Email" at bounding box center [560, 529] width 83 height 10
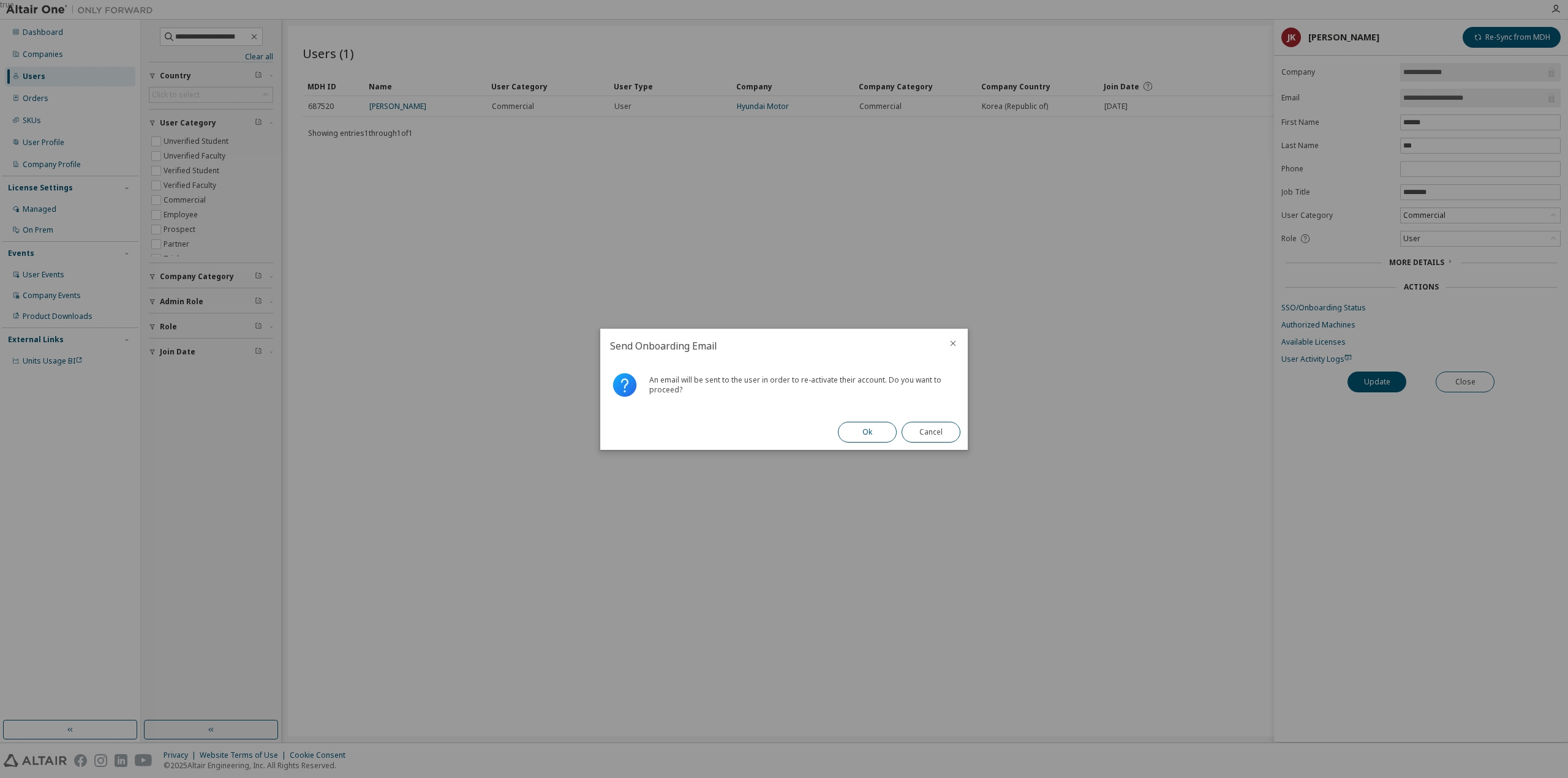
click at [866, 436] on button "Ok" at bounding box center [867, 432] width 59 height 21
click at [944, 432] on button "Close" at bounding box center [931, 432] width 59 height 21
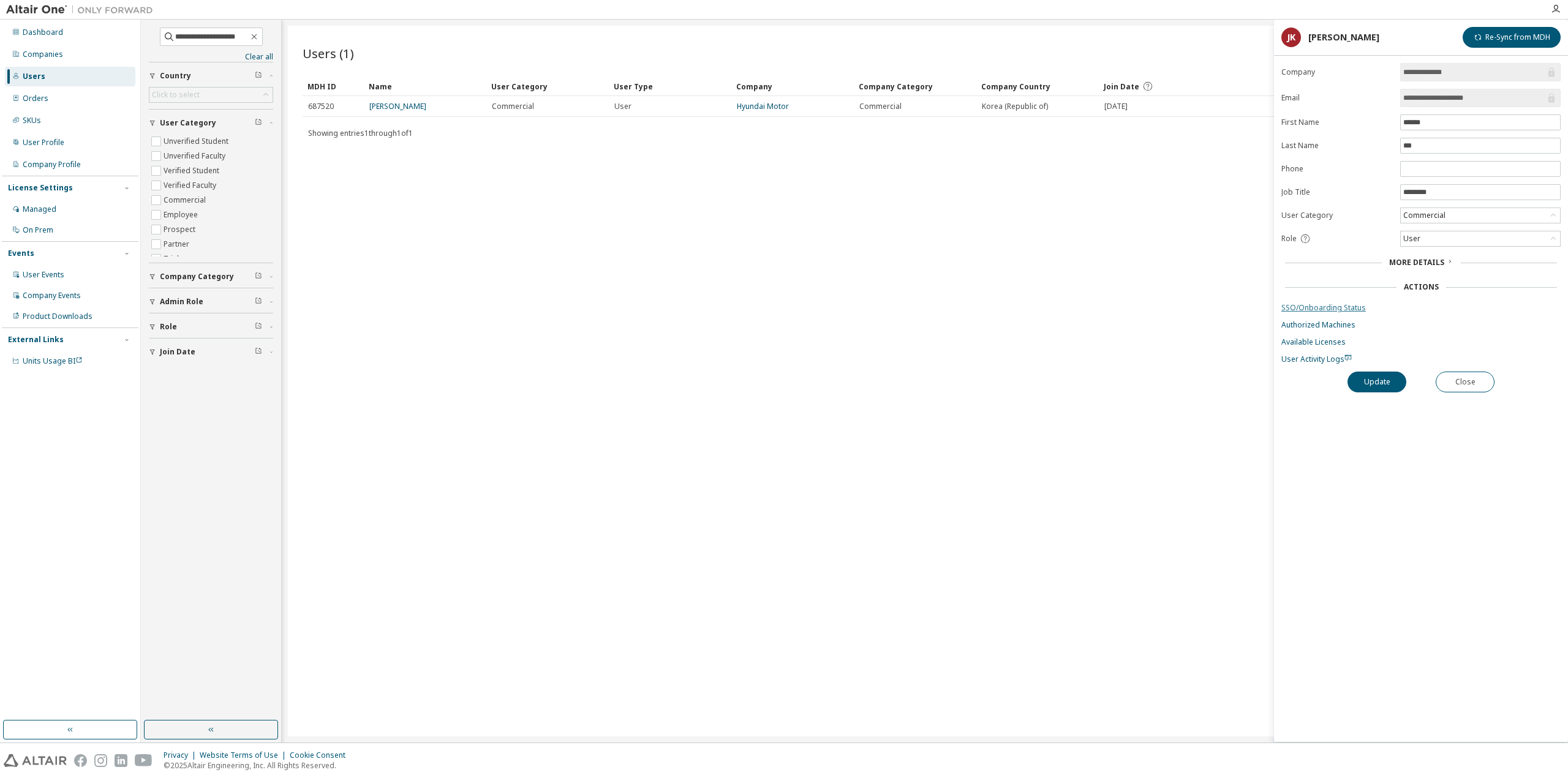
click at [1338, 303] on link "SSO/Onboarding Status" at bounding box center [1421, 308] width 279 height 10
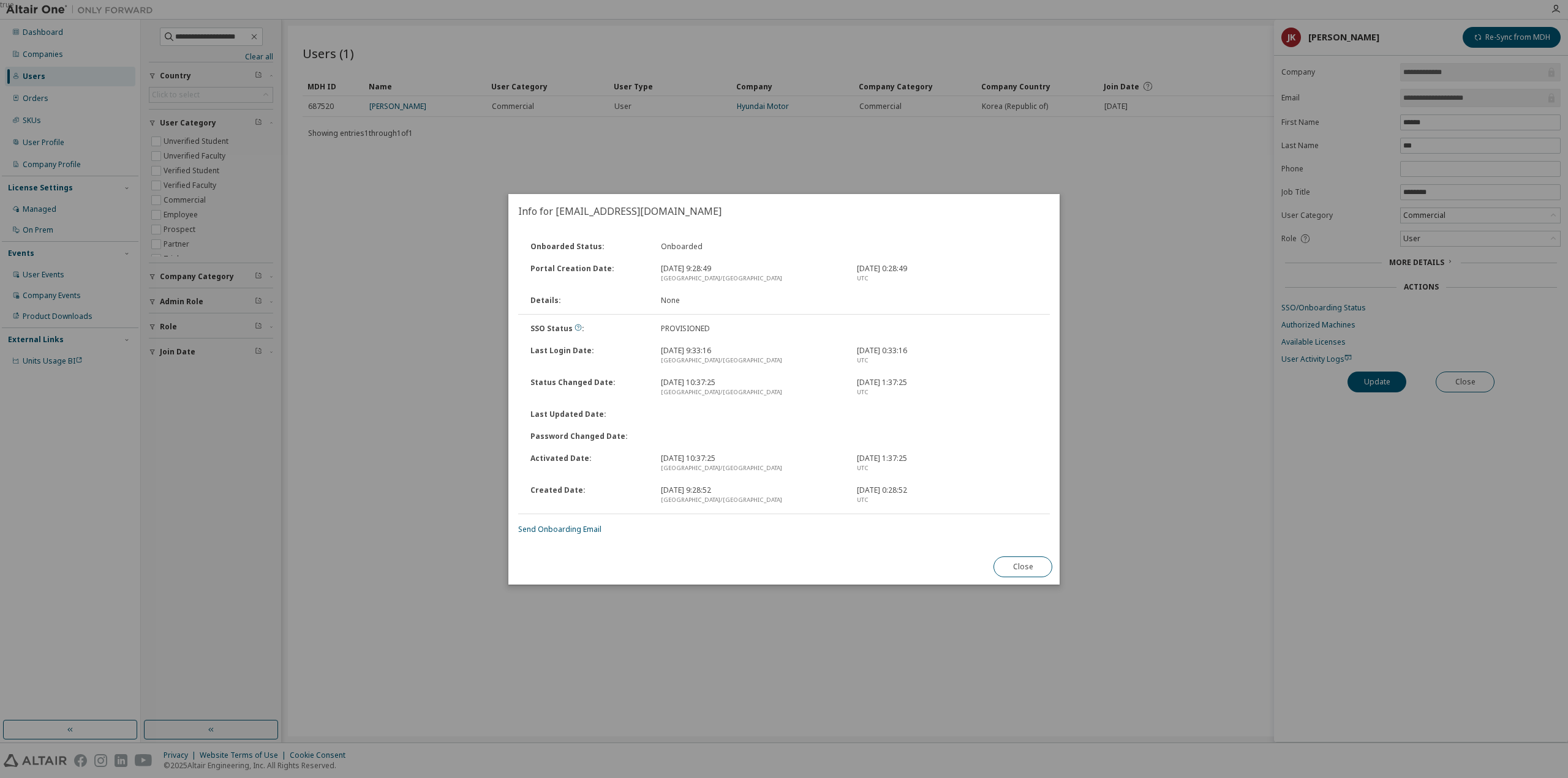
click at [955, 394] on div "UTC" at bounding box center [947, 393] width 181 height 10
click at [1015, 566] on button "Close" at bounding box center [1023, 567] width 59 height 21
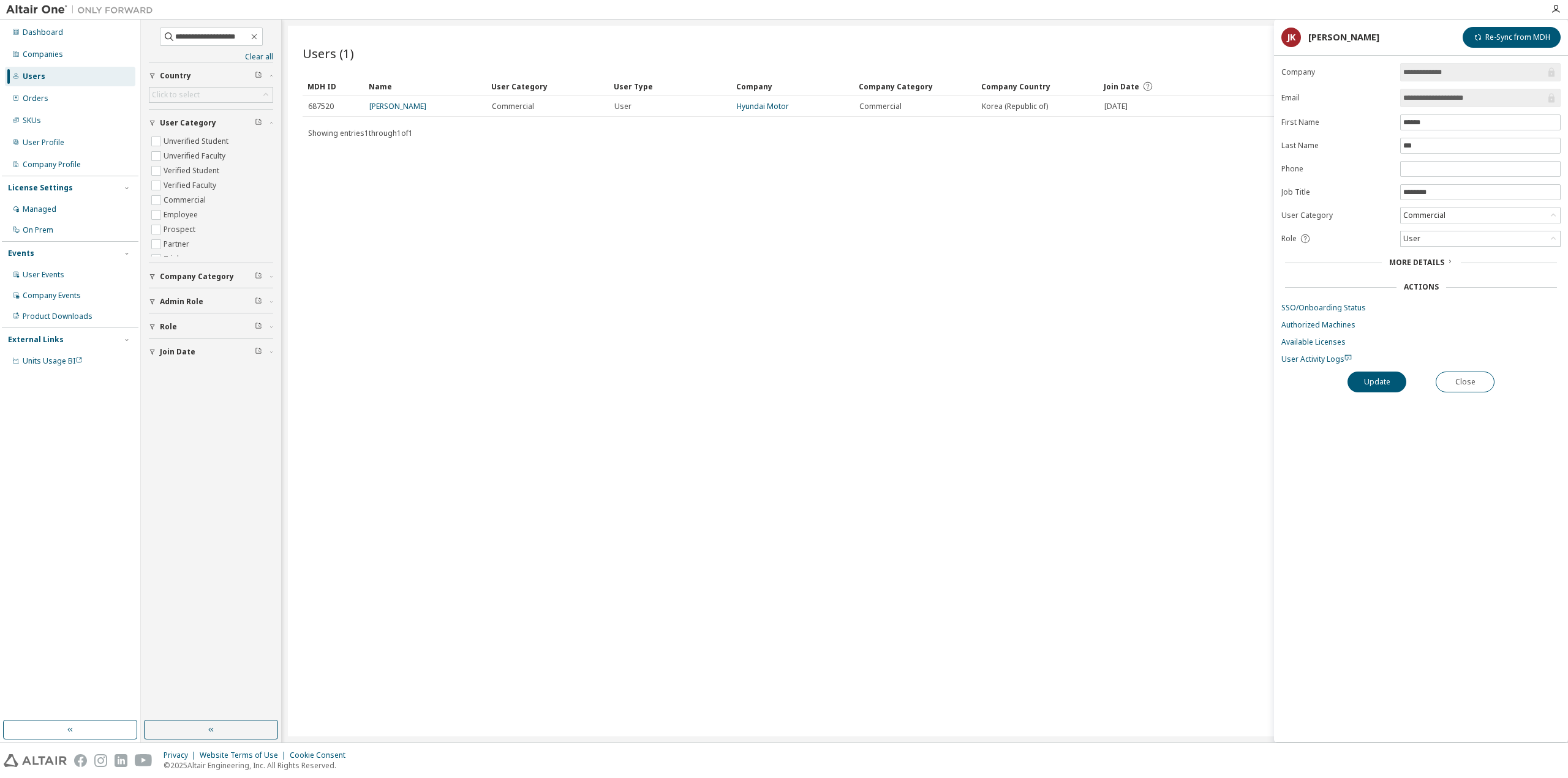
click at [1410, 539] on div "**********" at bounding box center [1421, 402] width 294 height 679
click at [58, 58] on div "Companies" at bounding box center [43, 55] width 41 height 10
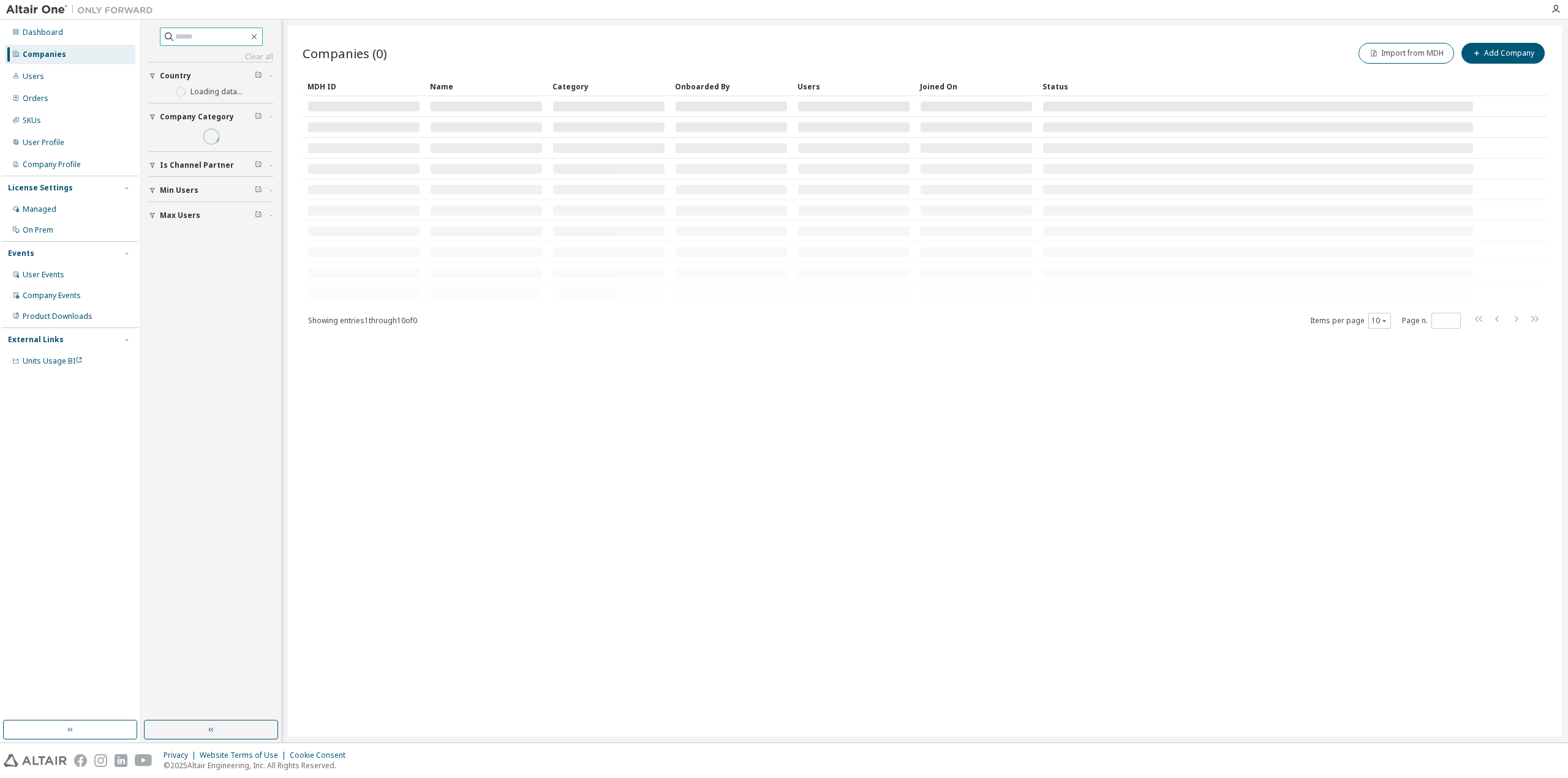
click at [212, 40] on input "text" at bounding box center [212, 37] width 74 height 12
paste input "**********"
type input "**********"
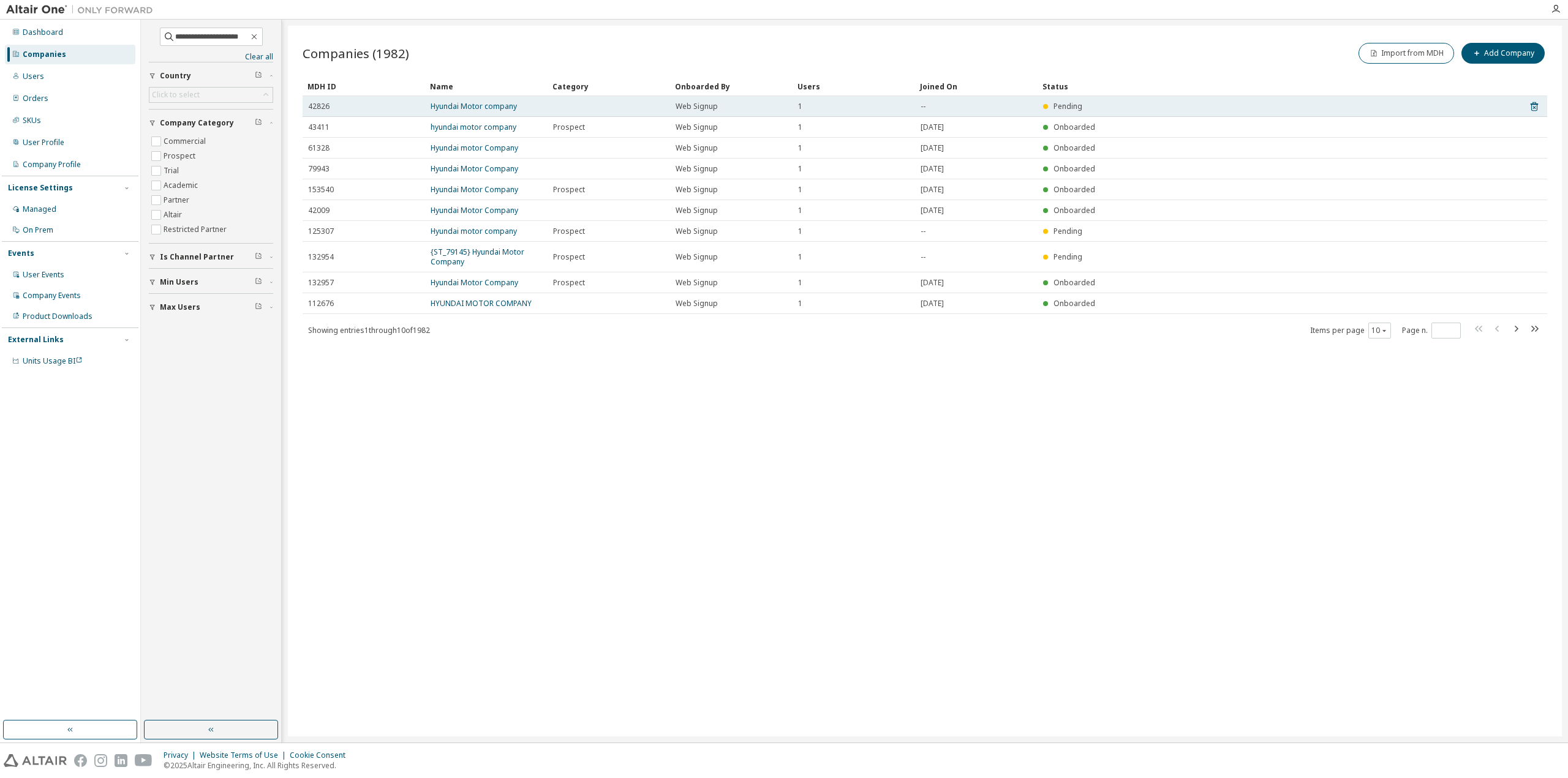
click at [316, 102] on span "42826" at bounding box center [319, 107] width 21 height 10
click at [316, 105] on span "42826" at bounding box center [319, 107] width 21 height 10
click at [490, 103] on link "Hyundai Motor company" at bounding box center [473, 106] width 87 height 10
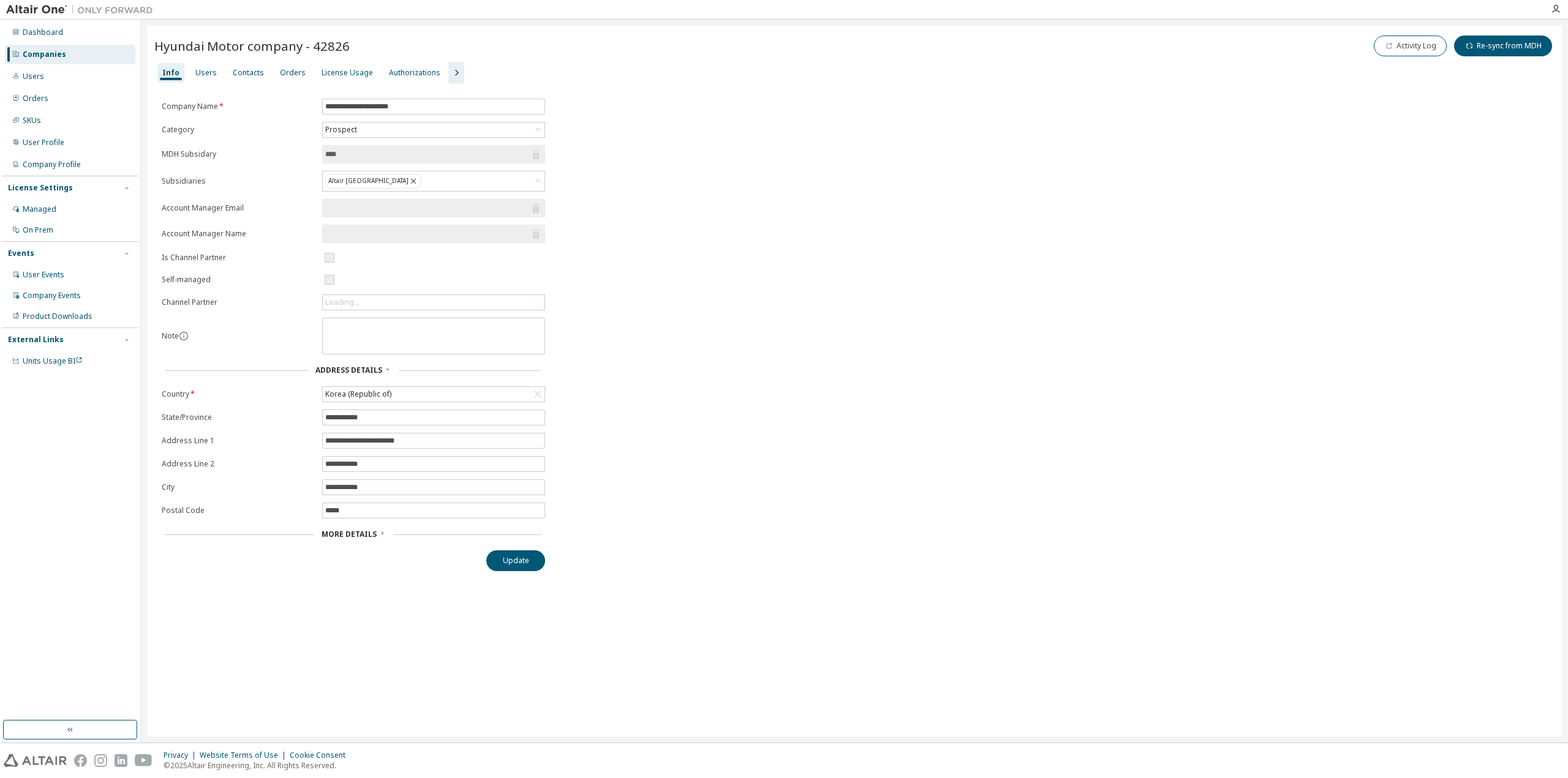
click at [203, 85] on div "**********" at bounding box center [854, 381] width 1415 height 711
click at [204, 80] on div "Users" at bounding box center [206, 73] width 31 height 20
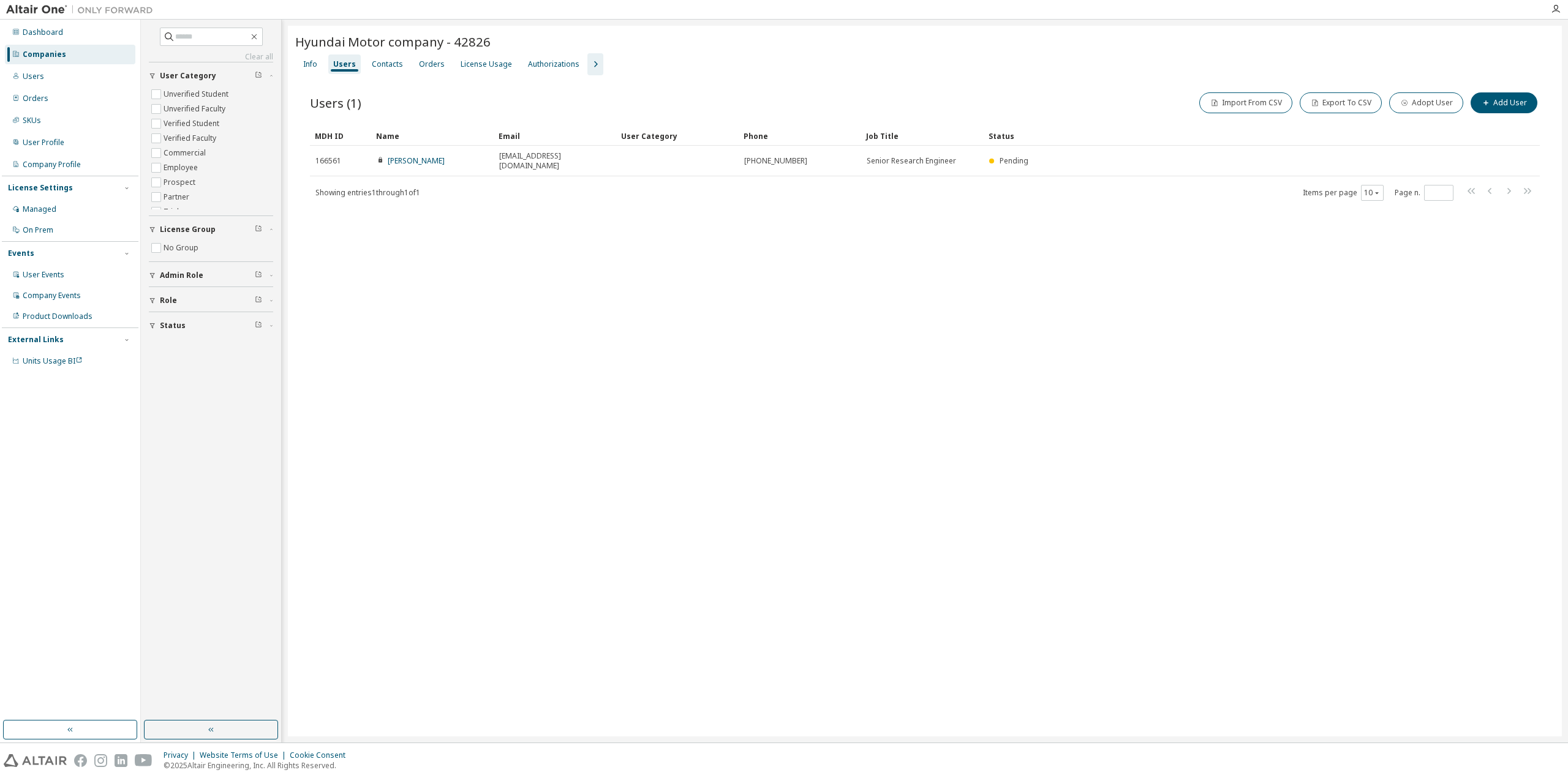
click at [51, 53] on div "Companies" at bounding box center [44, 55] width 44 height 10
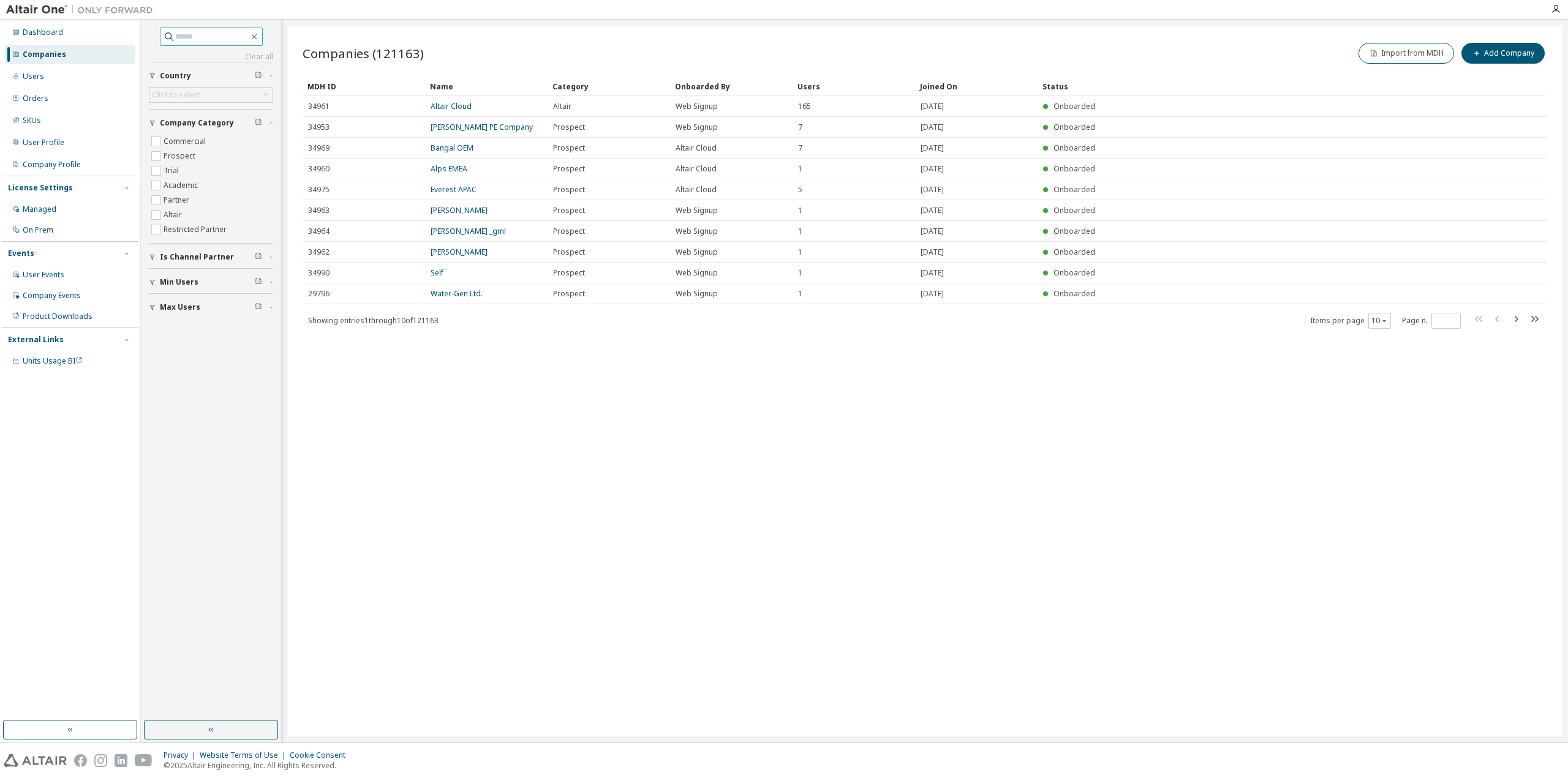
click at [206, 33] on input "text" at bounding box center [212, 37] width 74 height 12
paste input "**********"
type input "**********"
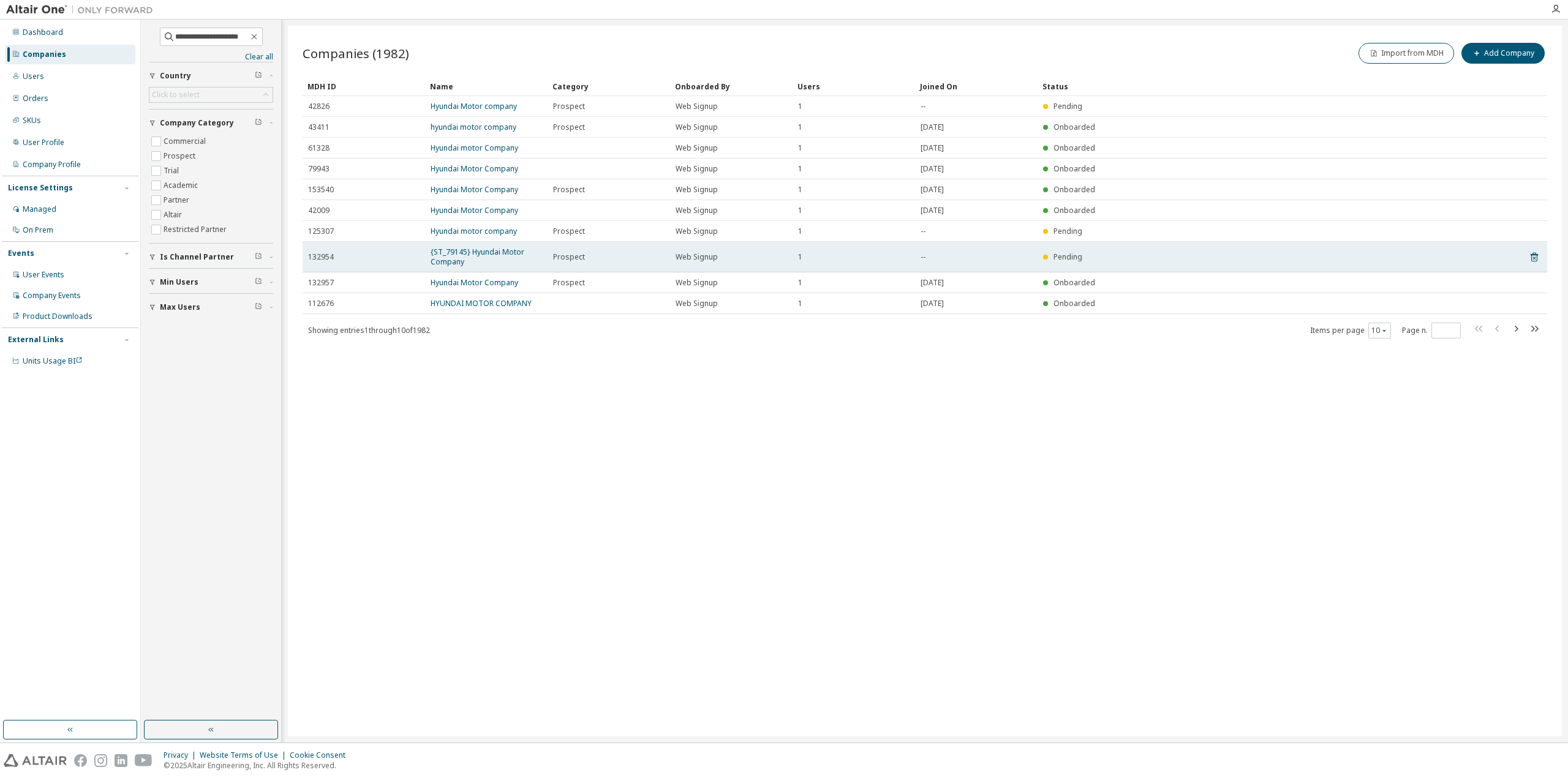
click at [326, 259] on span "132954" at bounding box center [321, 257] width 26 height 10
click at [479, 253] on link "{ST_79145} Hyundai Motor Company" at bounding box center [477, 256] width 94 height 20
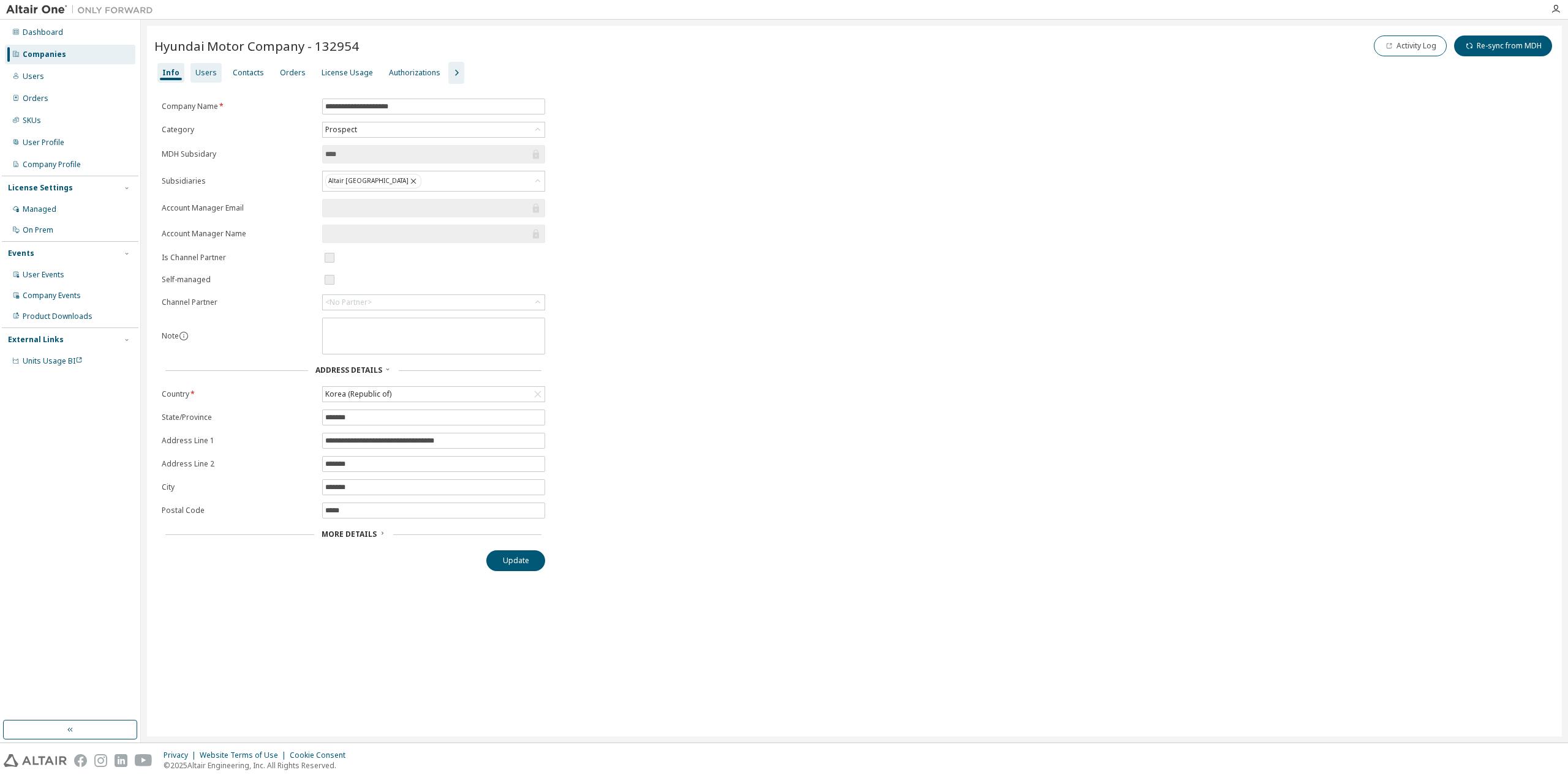
click at [208, 74] on div "Users" at bounding box center [206, 73] width 21 height 10
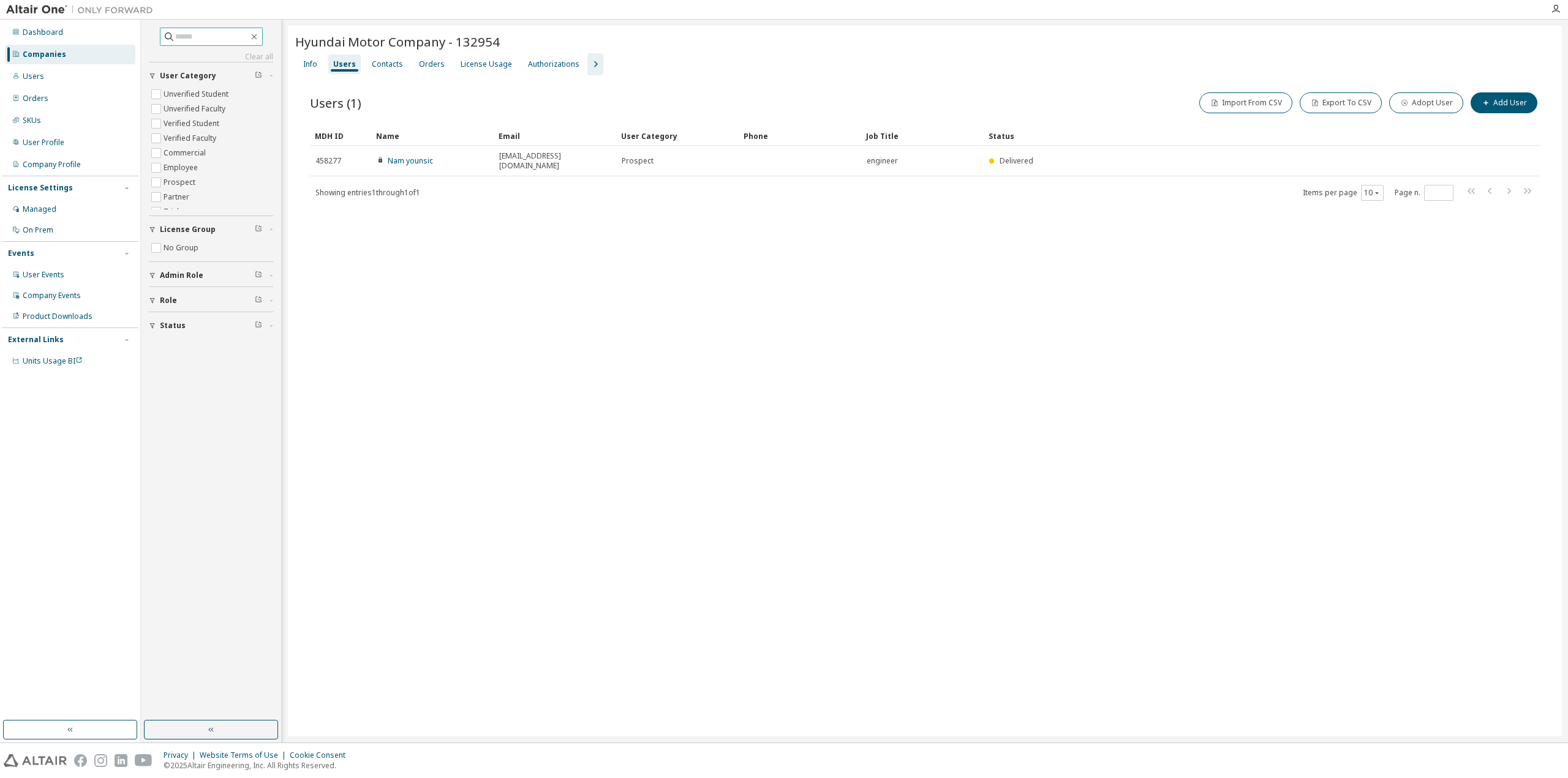
click at [211, 39] on input "text" at bounding box center [212, 37] width 74 height 12
paste input "**********"
type input "**********"
click at [317, 67] on div "Info" at bounding box center [310, 64] width 24 height 20
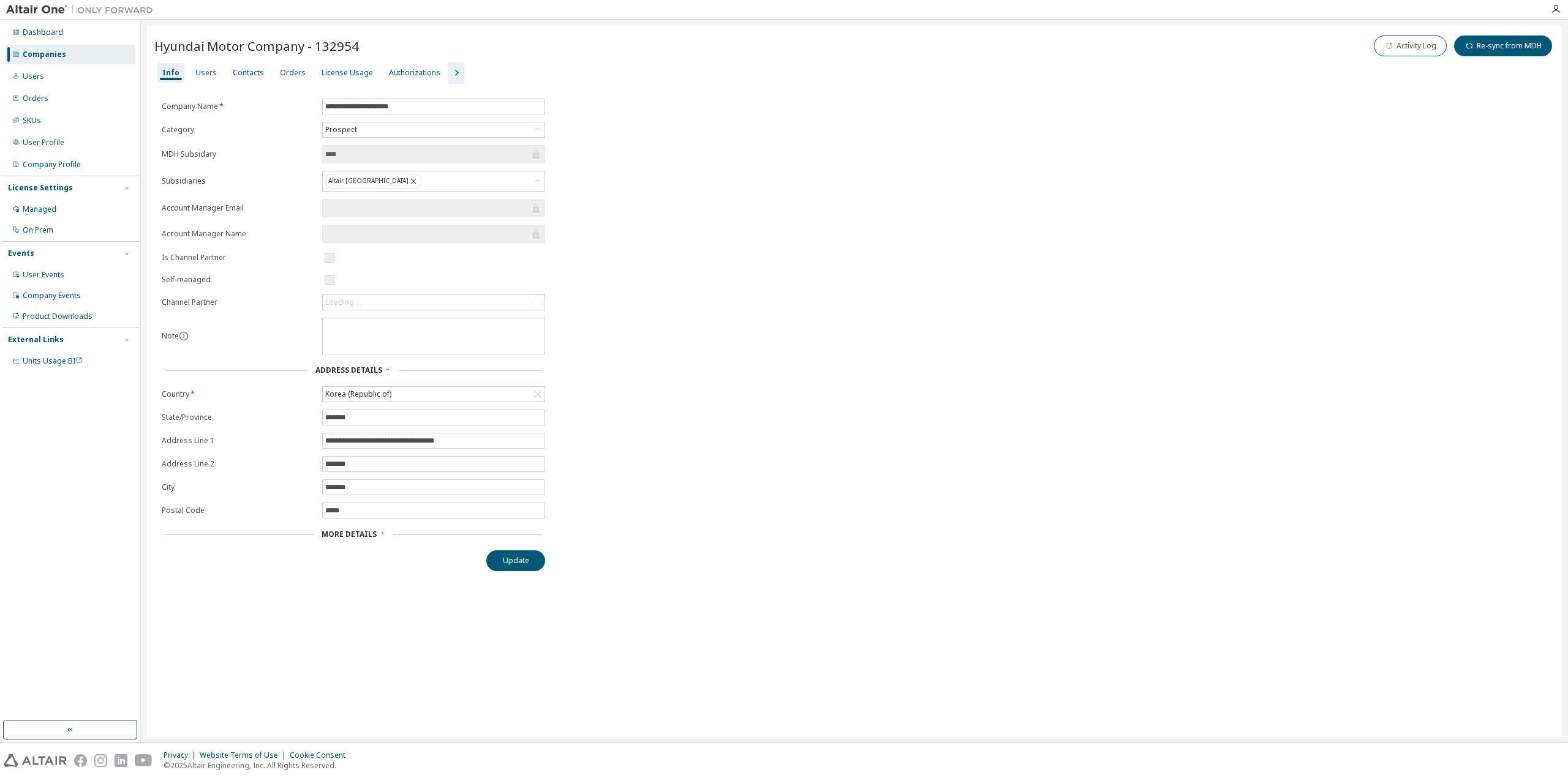
click at [68, 59] on div "Companies" at bounding box center [70, 55] width 131 height 20
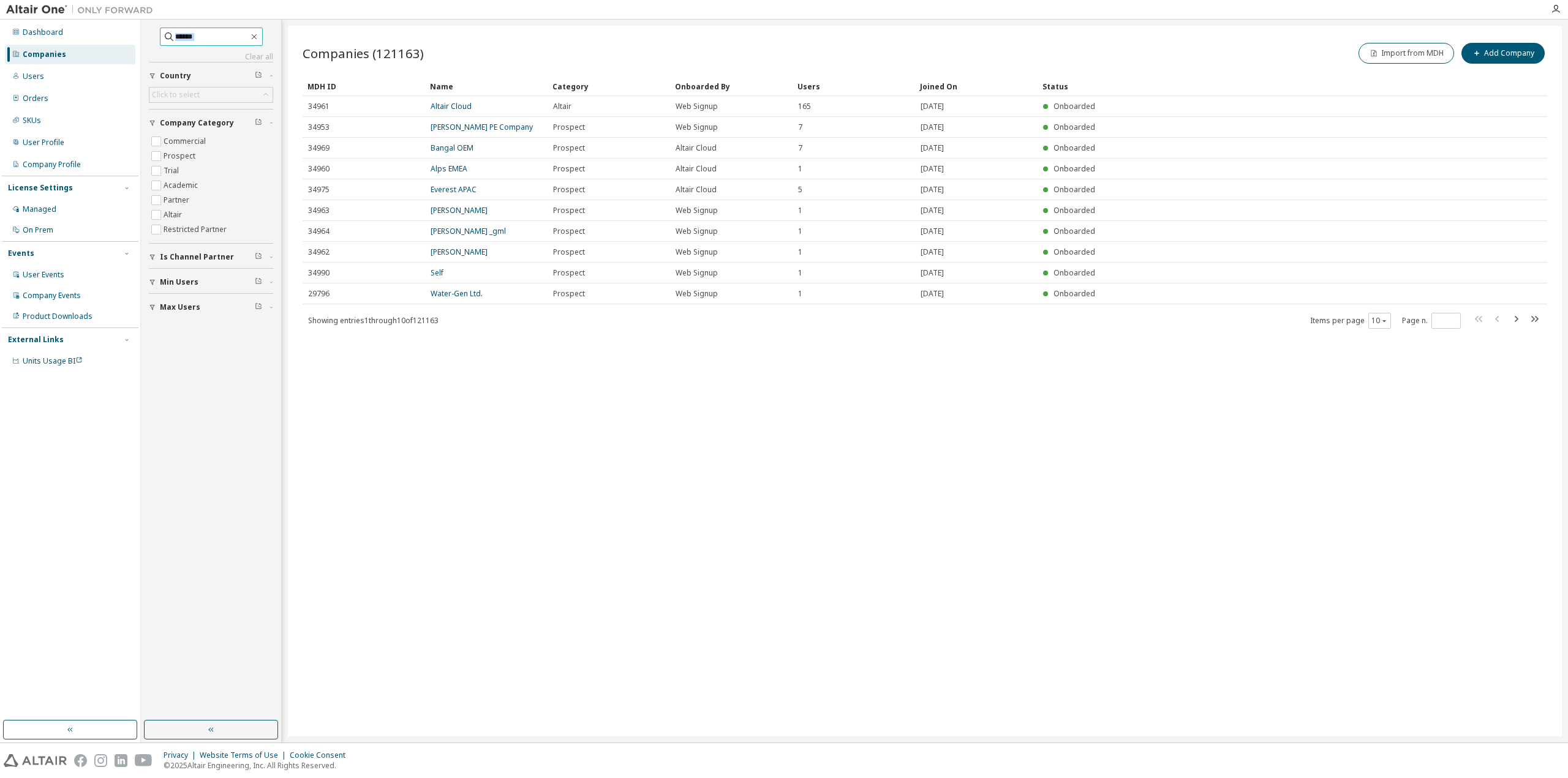
click at [206, 45] on div "Clear all Max Users Min Users Is Channel Partner Company Category Commercial Pr…" at bounding box center [211, 173] width 125 height 291
click at [205, 42] on input "text" at bounding box center [212, 37] width 74 height 12
paste input "**********"
type input "**********"
click at [1518, 316] on icon "button" at bounding box center [1516, 319] width 15 height 15
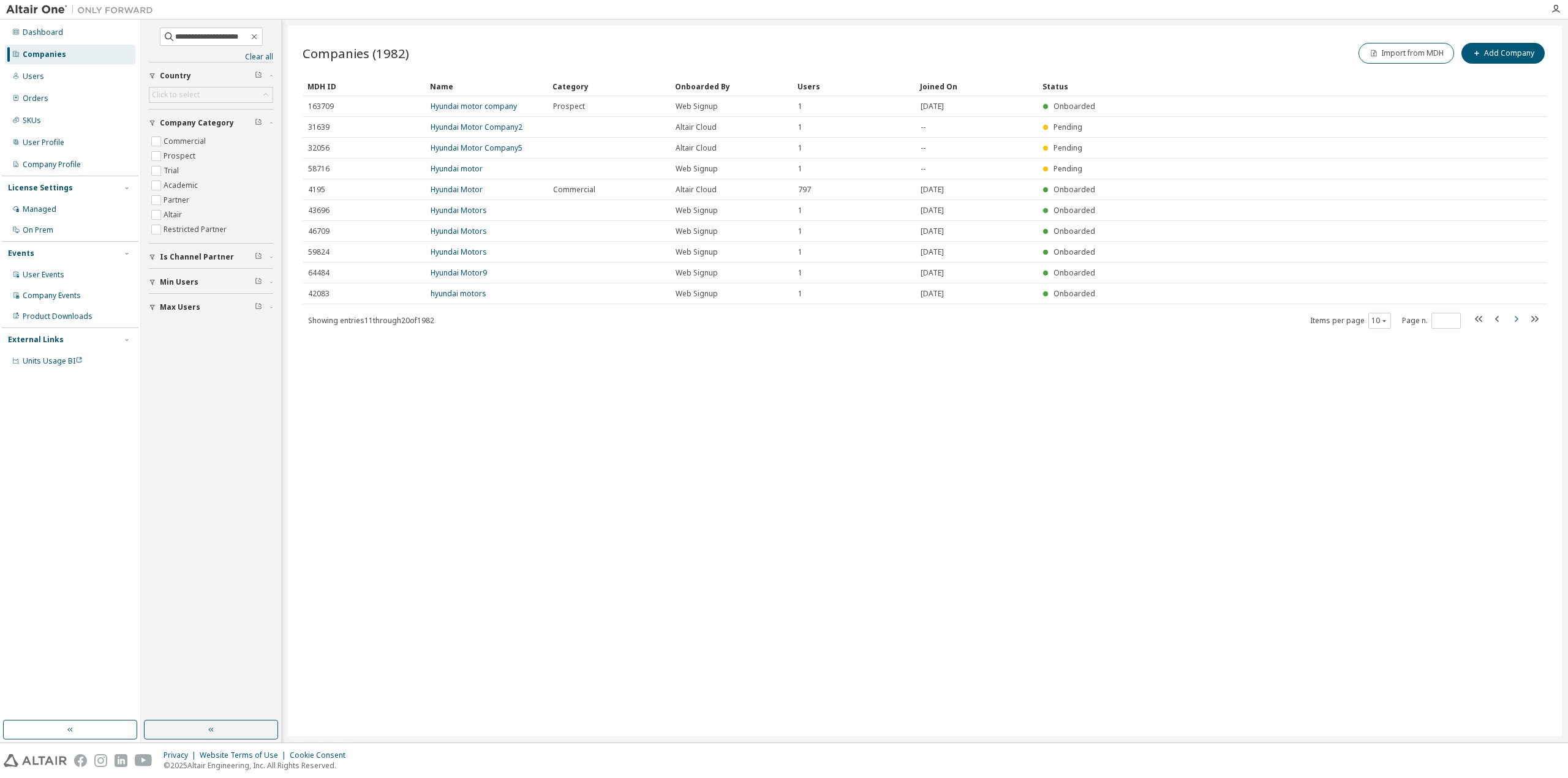
click at [1517, 322] on icon "button" at bounding box center [1516, 319] width 15 height 15
click at [1517, 322] on icon "button" at bounding box center [1516, 329] width 15 height 15
type input "*"
